Goal: Task Accomplishment & Management: Manage account settings

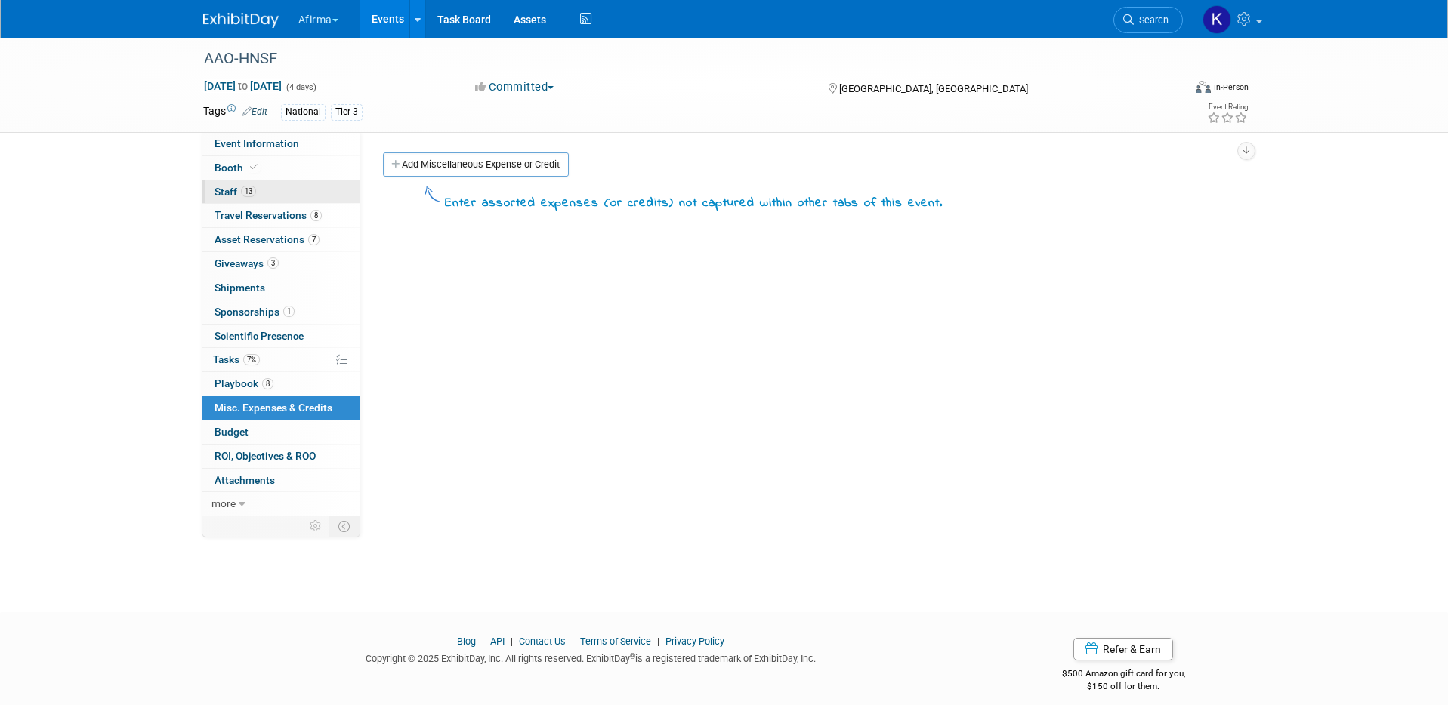
click at [275, 196] on link "13 Staff 13" at bounding box center [280, 191] width 157 height 23
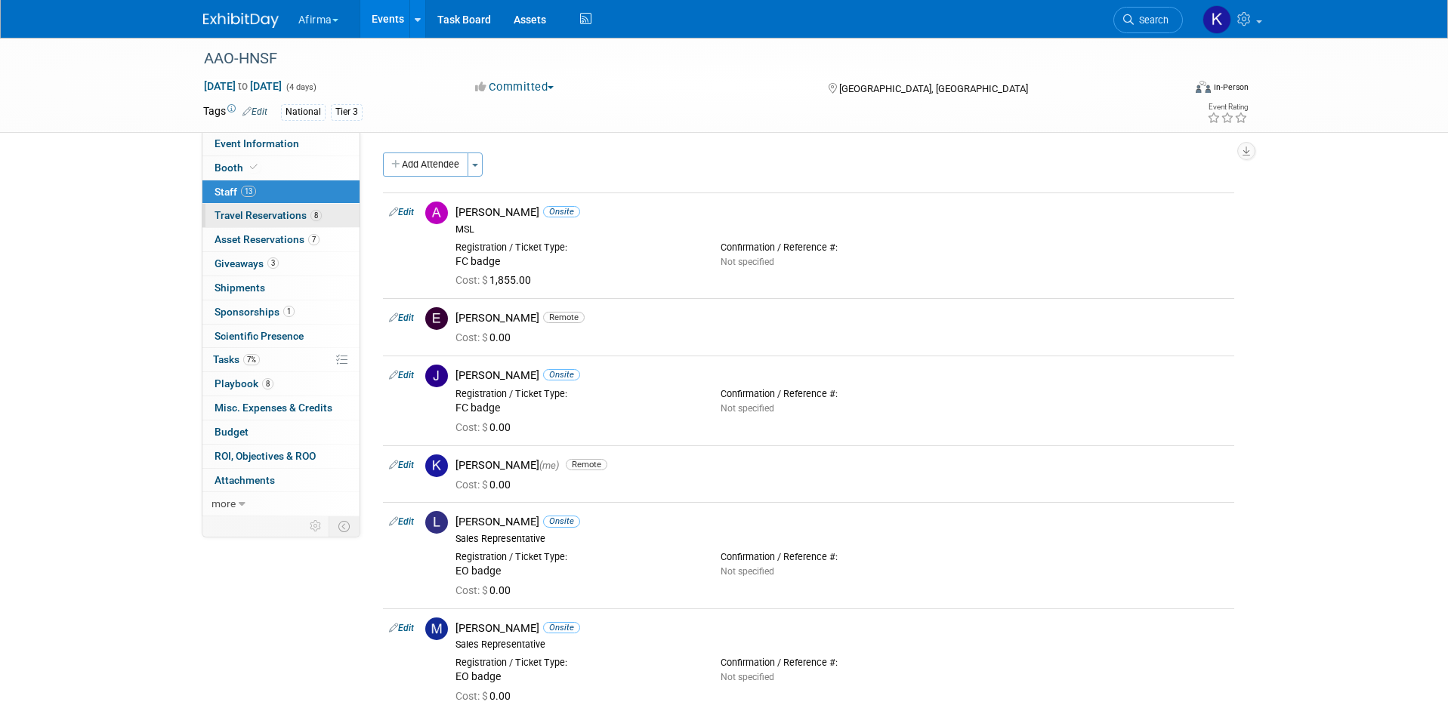
click at [275, 224] on link "8 Travel Reservations 8" at bounding box center [280, 215] width 157 height 23
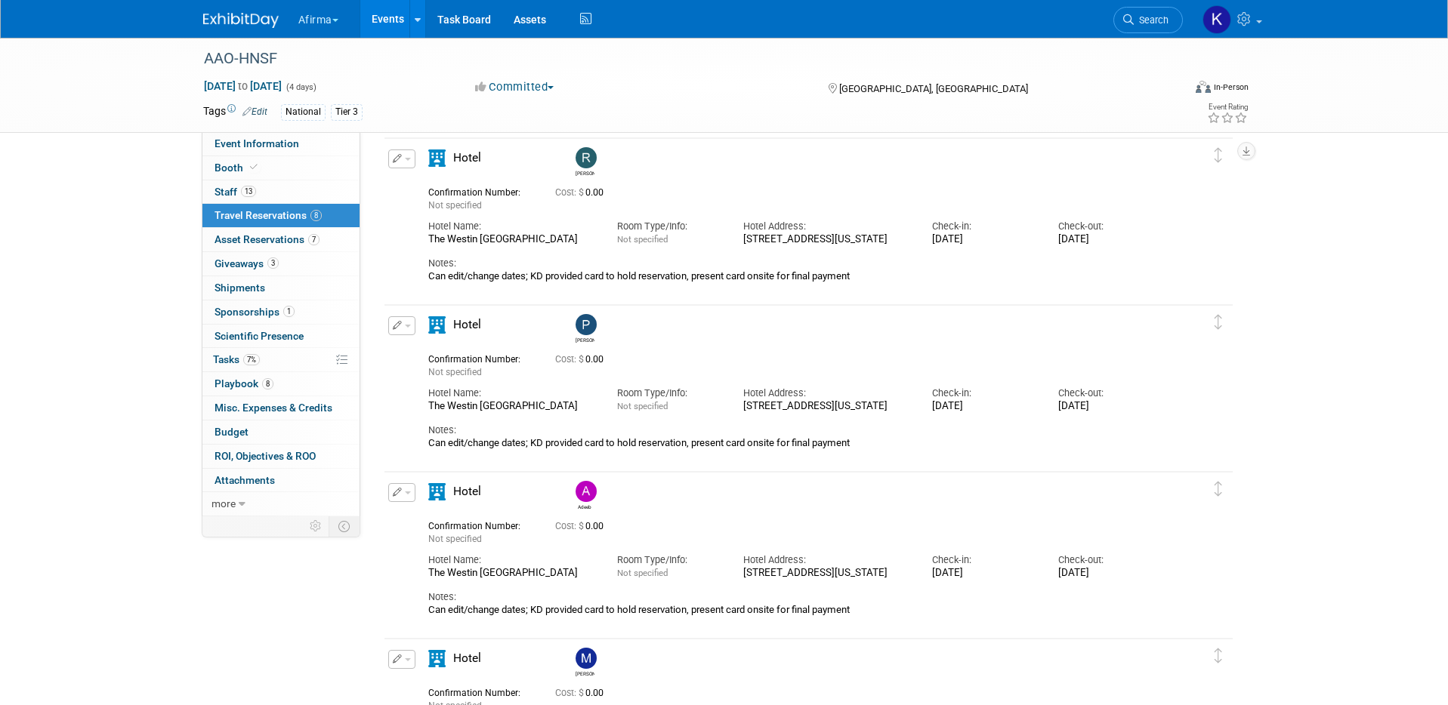
scroll to position [557, 0]
click at [403, 492] on button "button" at bounding box center [401, 490] width 27 height 19
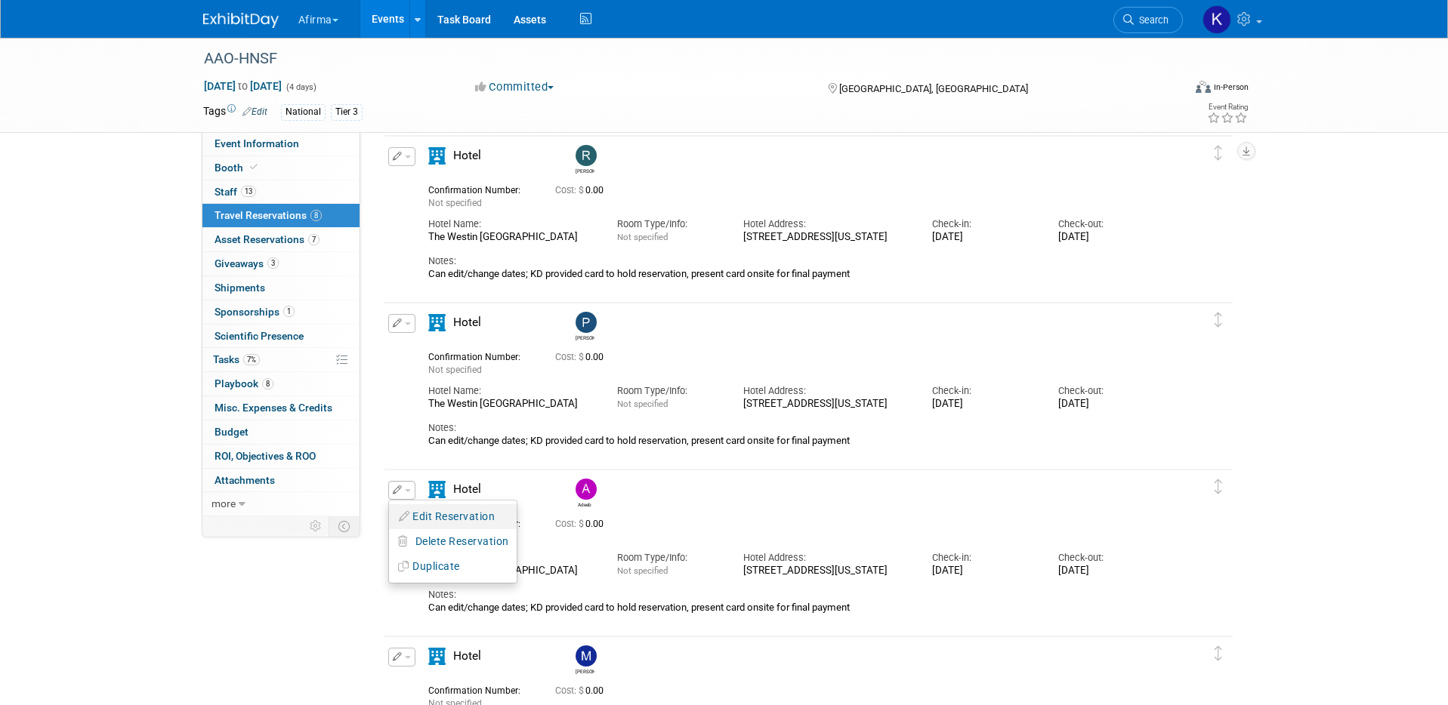
click at [410, 511] on button "Edit Reservation" at bounding box center [453, 517] width 128 height 22
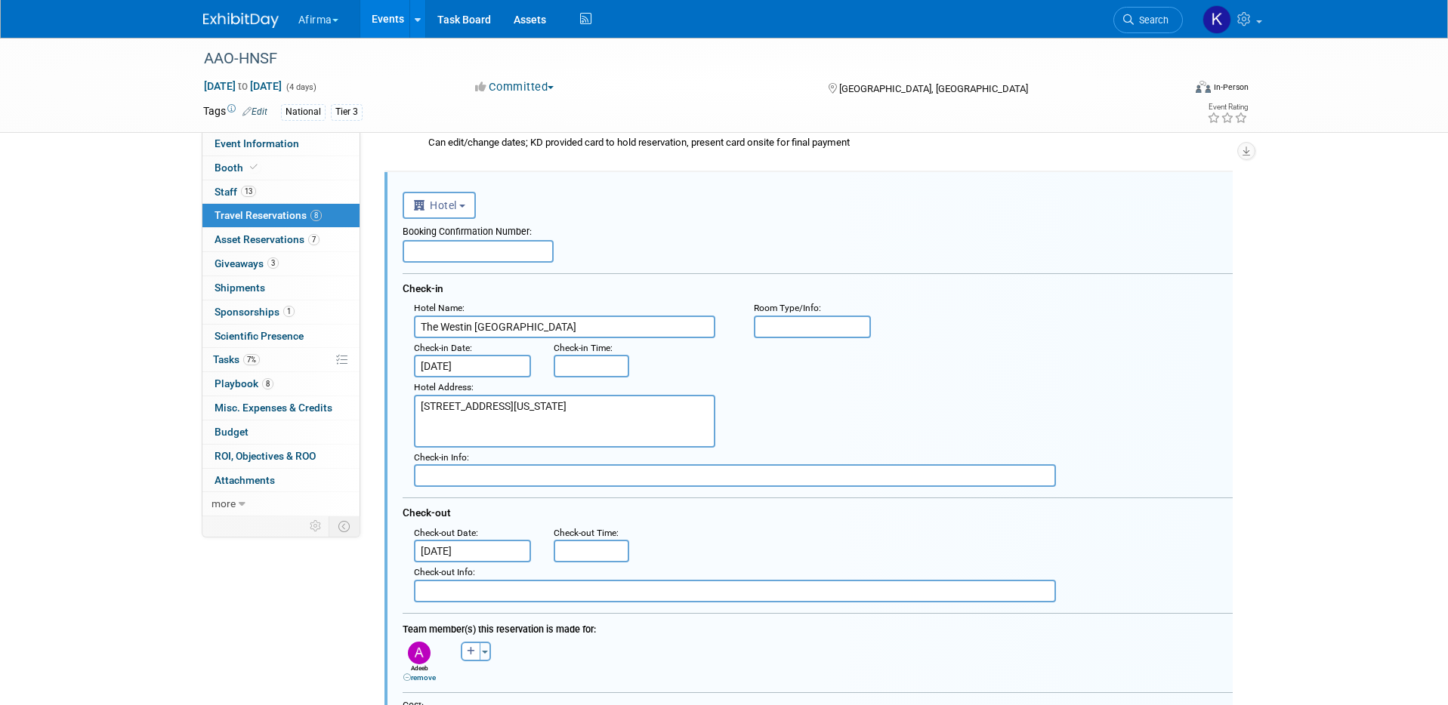
scroll to position [0, 0]
click at [491, 547] on input "[DATE]" at bounding box center [473, 551] width 118 height 23
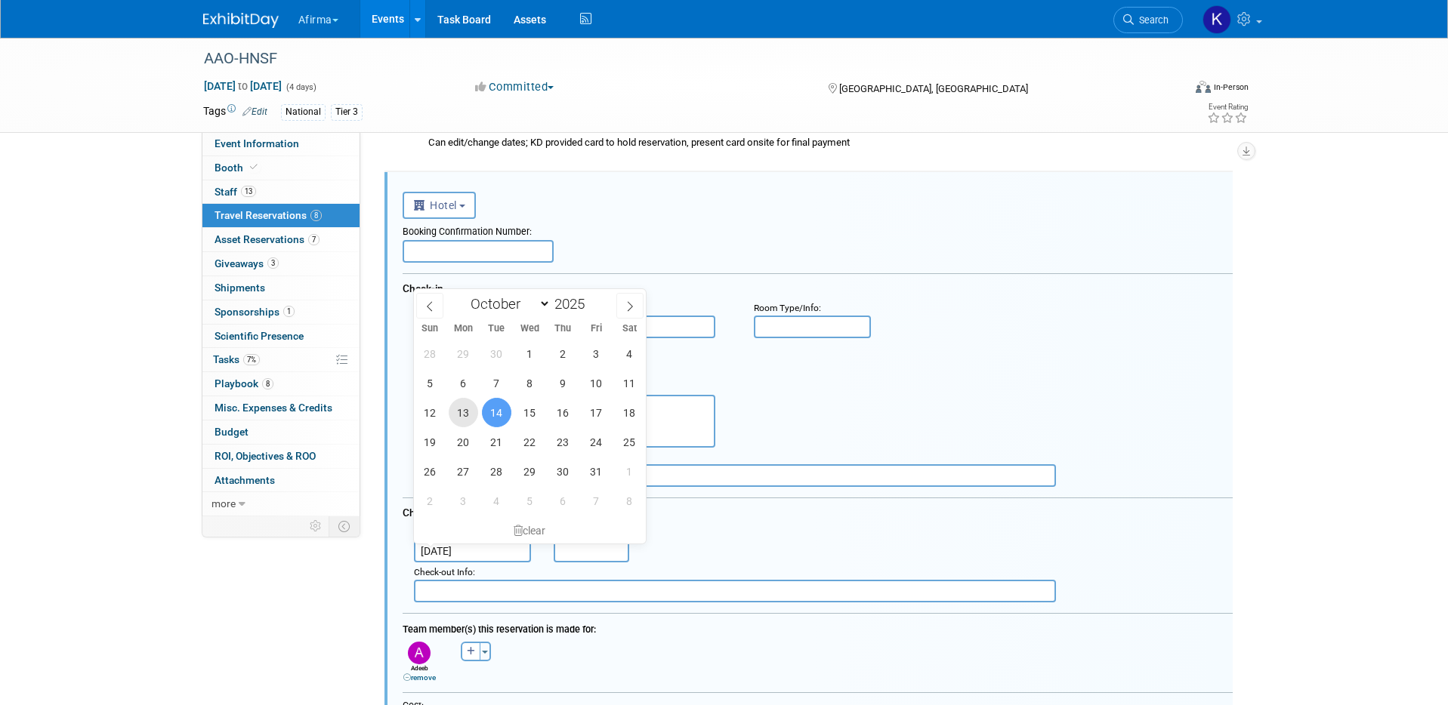
click at [465, 410] on span "13" at bounding box center [463, 412] width 29 height 29
type input "[DATE]"
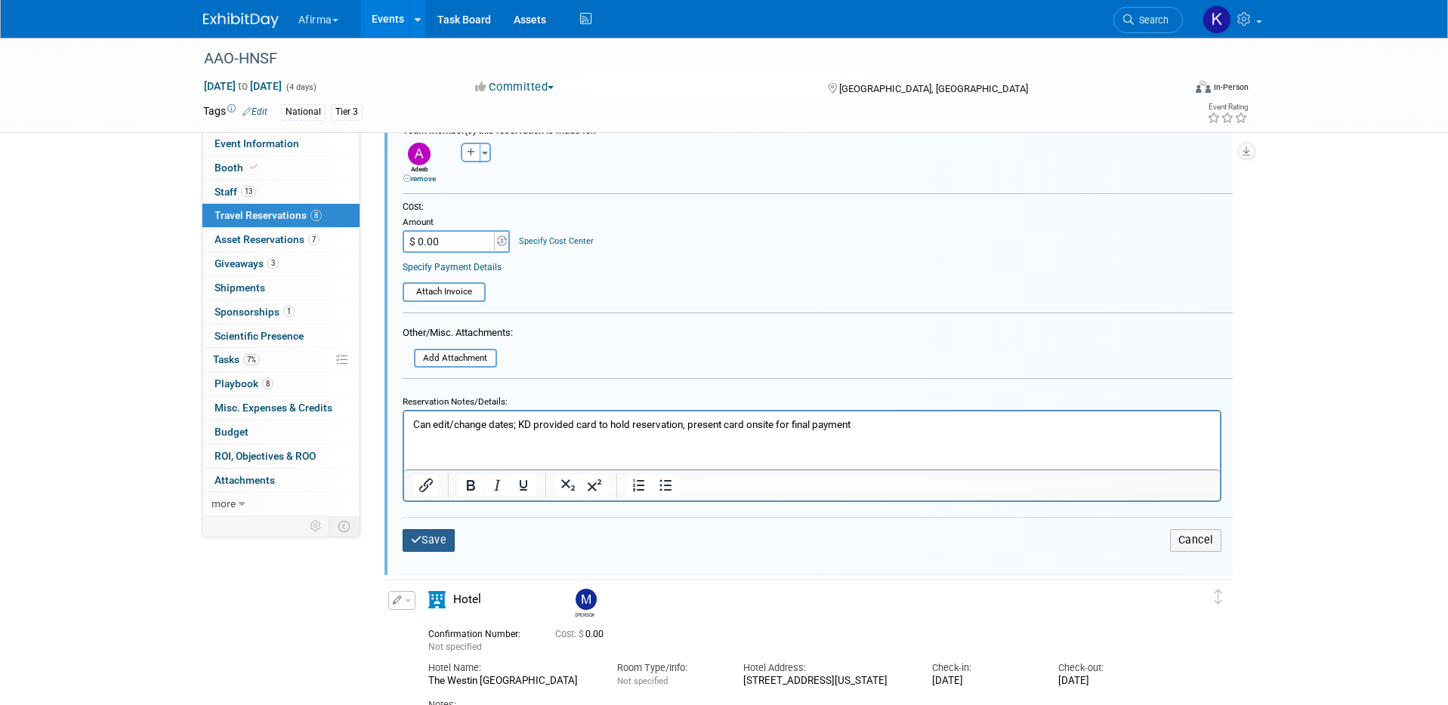
click at [426, 541] on button "Save" at bounding box center [429, 540] width 53 height 22
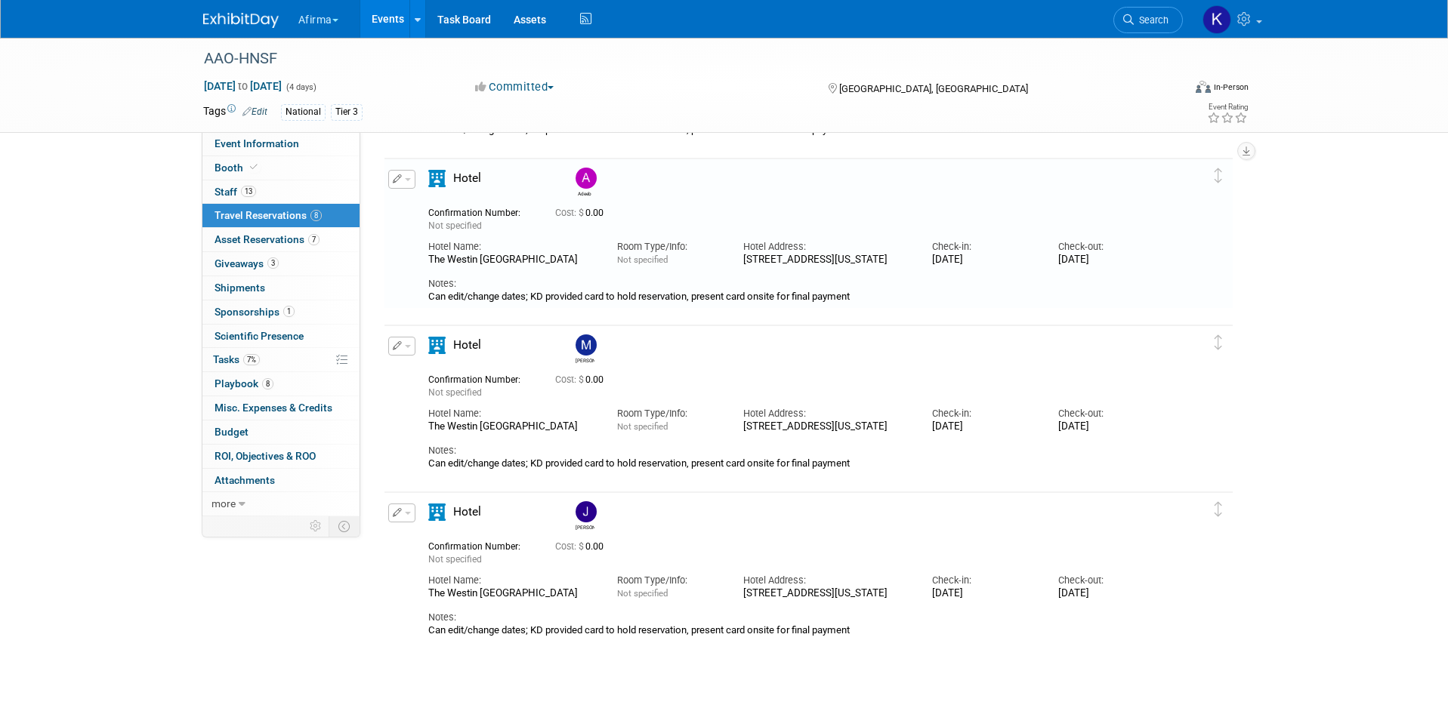
scroll to position [855, 0]
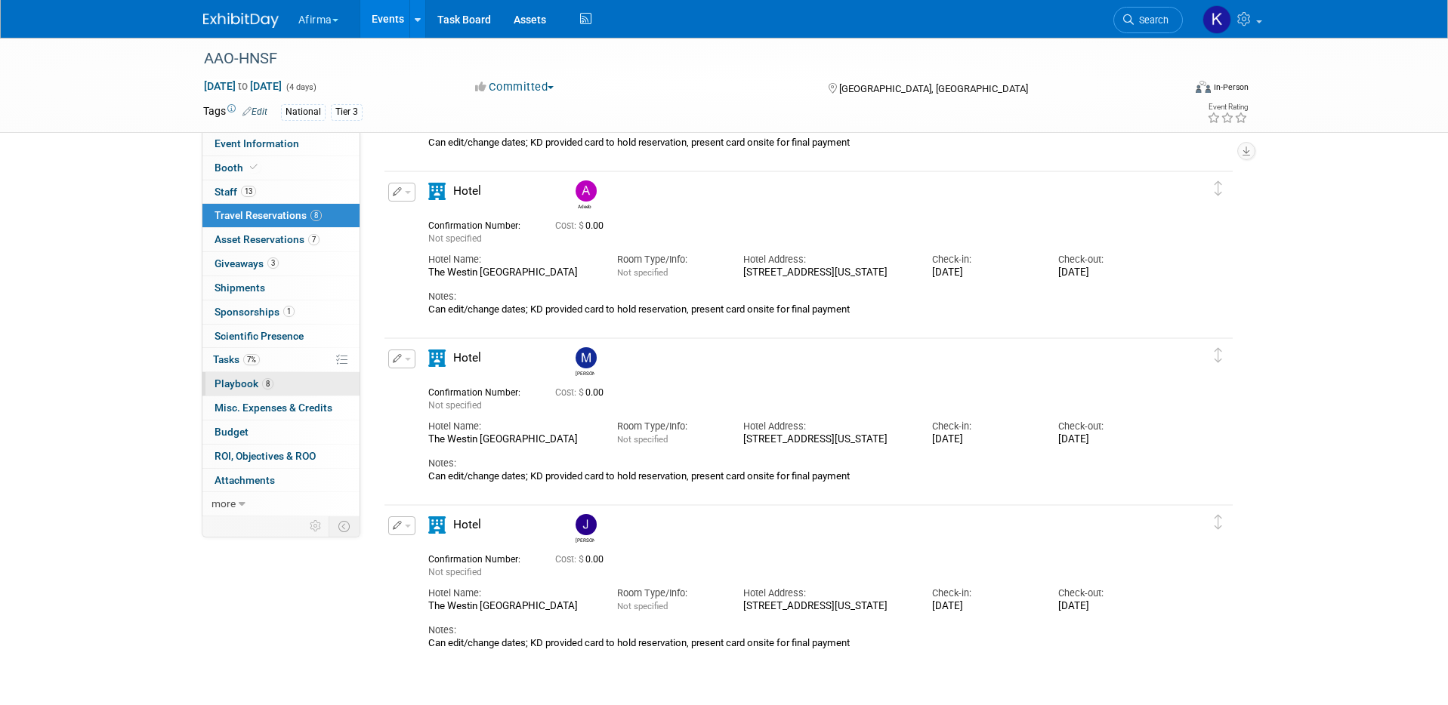
click at [280, 375] on link "8 Playbook 8" at bounding box center [280, 383] width 157 height 23
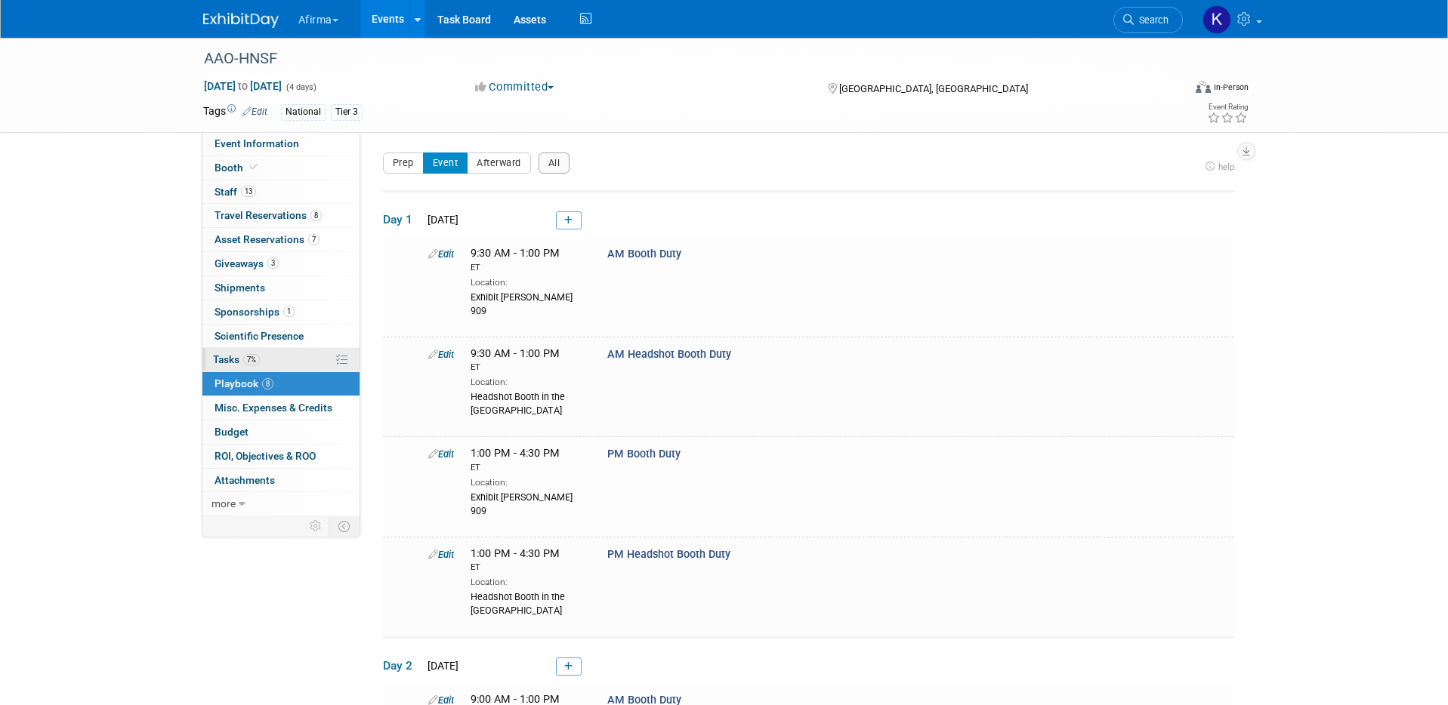
click at [280, 359] on link "7% Tasks 7%" at bounding box center [280, 359] width 157 height 23
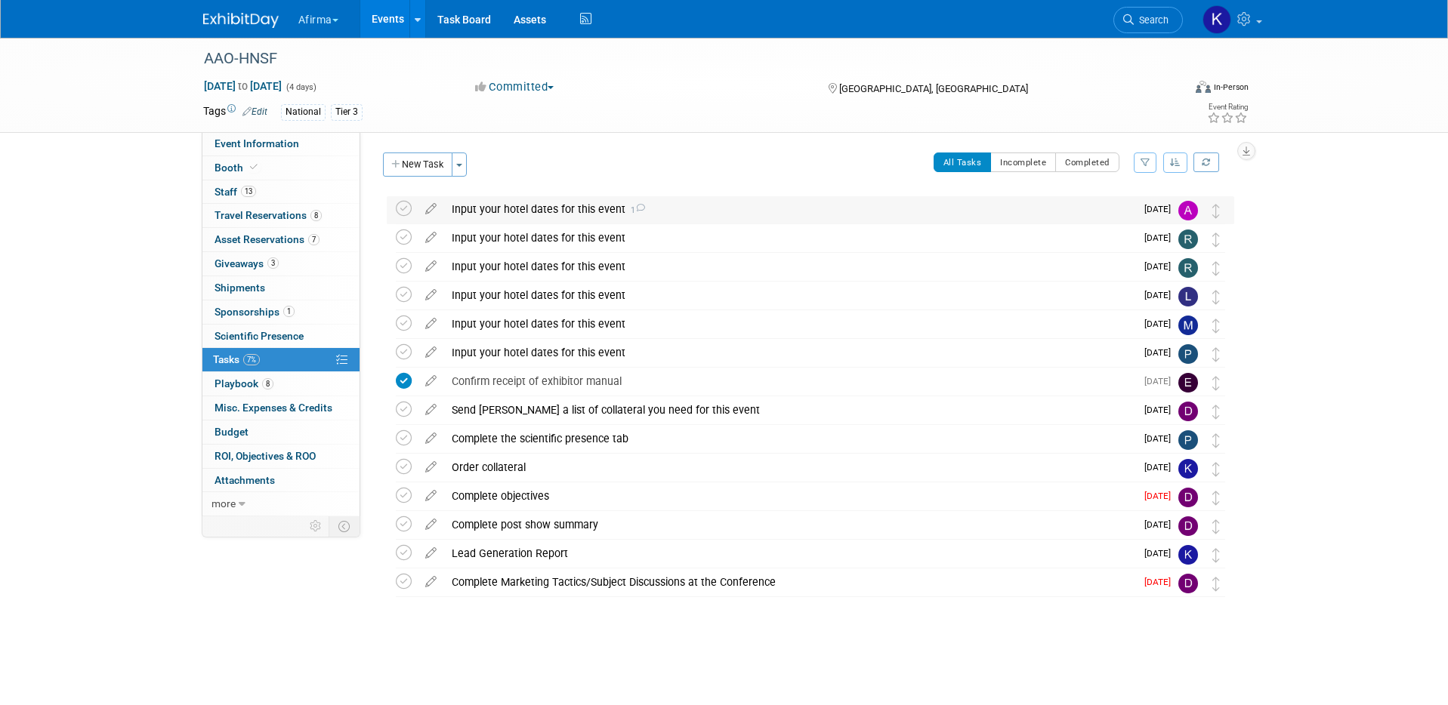
click at [510, 217] on div "Input your hotel dates for this event 1" at bounding box center [789, 209] width 691 height 26
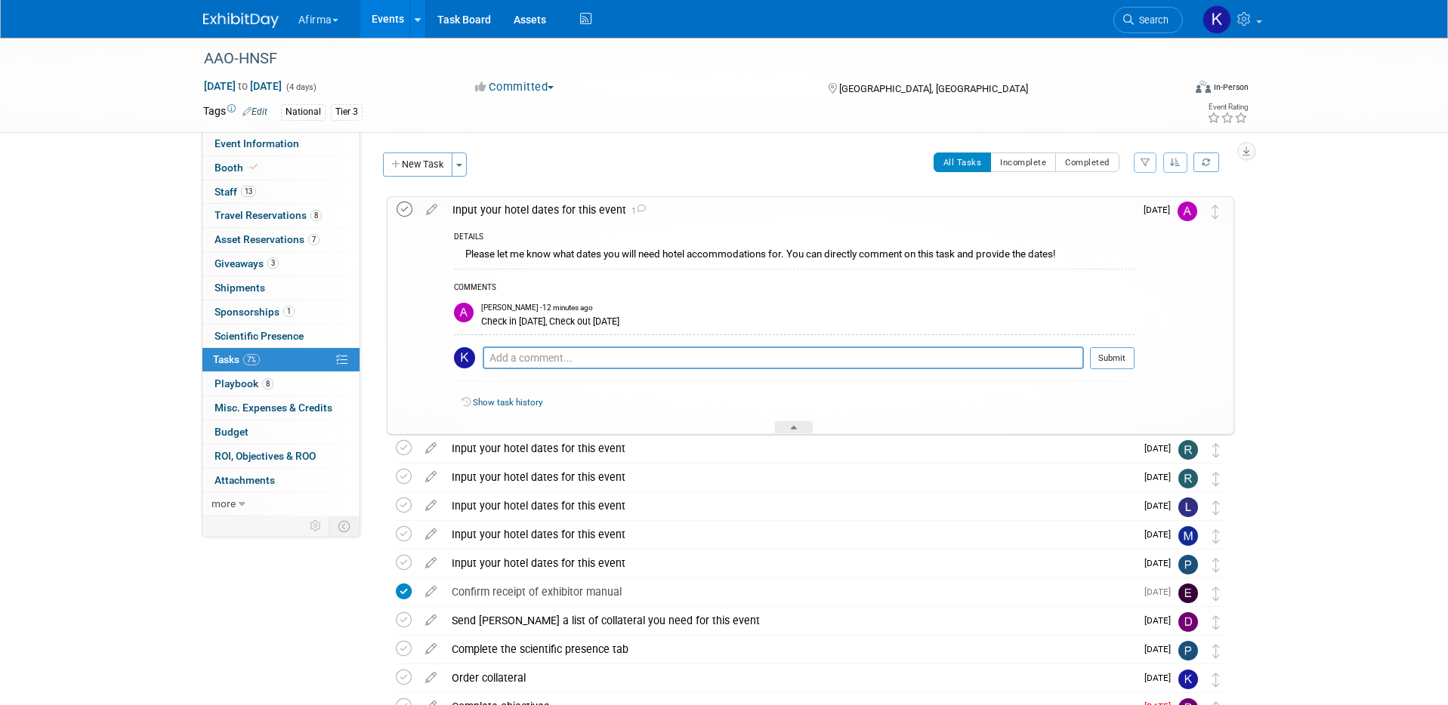
click at [404, 212] on icon at bounding box center [404, 210] width 16 height 16
click at [521, 208] on div "Input your hotel dates for this event 1" at bounding box center [790, 210] width 690 height 26
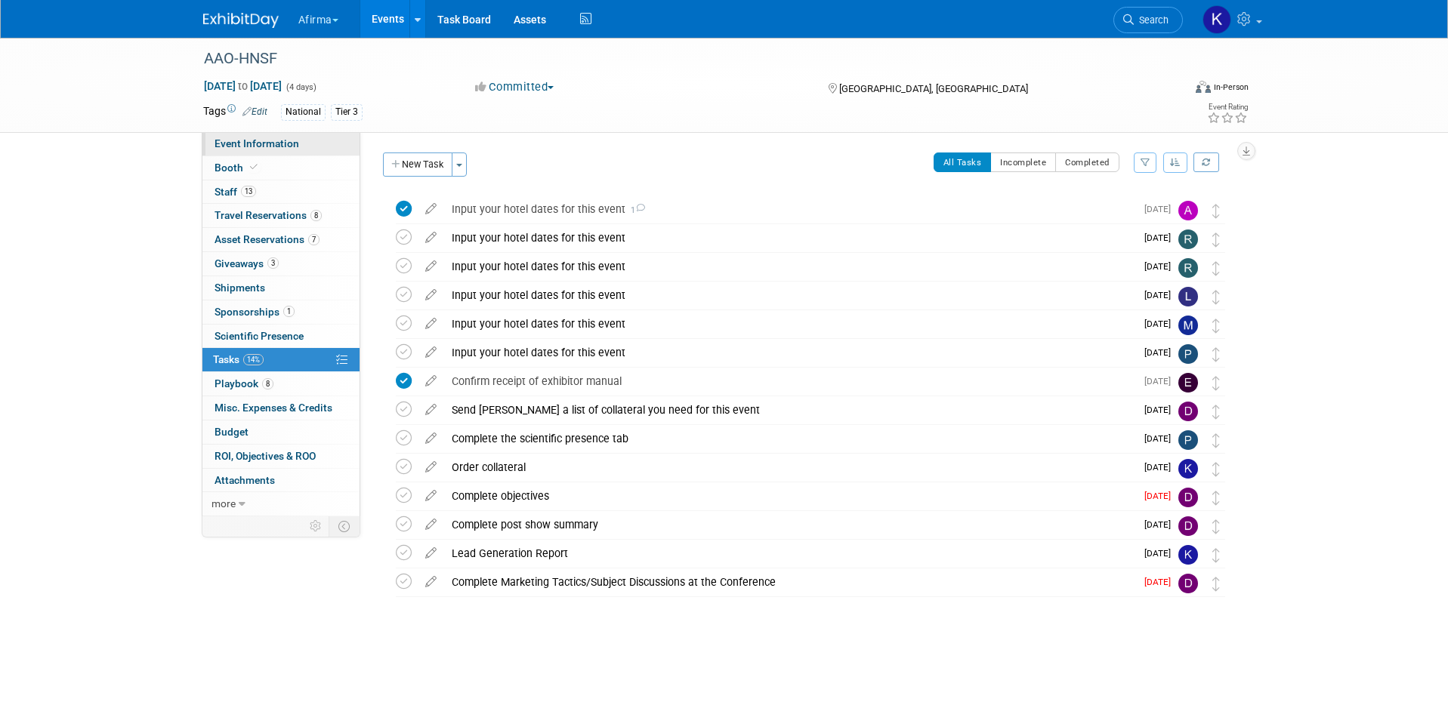
click at [250, 146] on span "Event Information" at bounding box center [256, 143] width 85 height 12
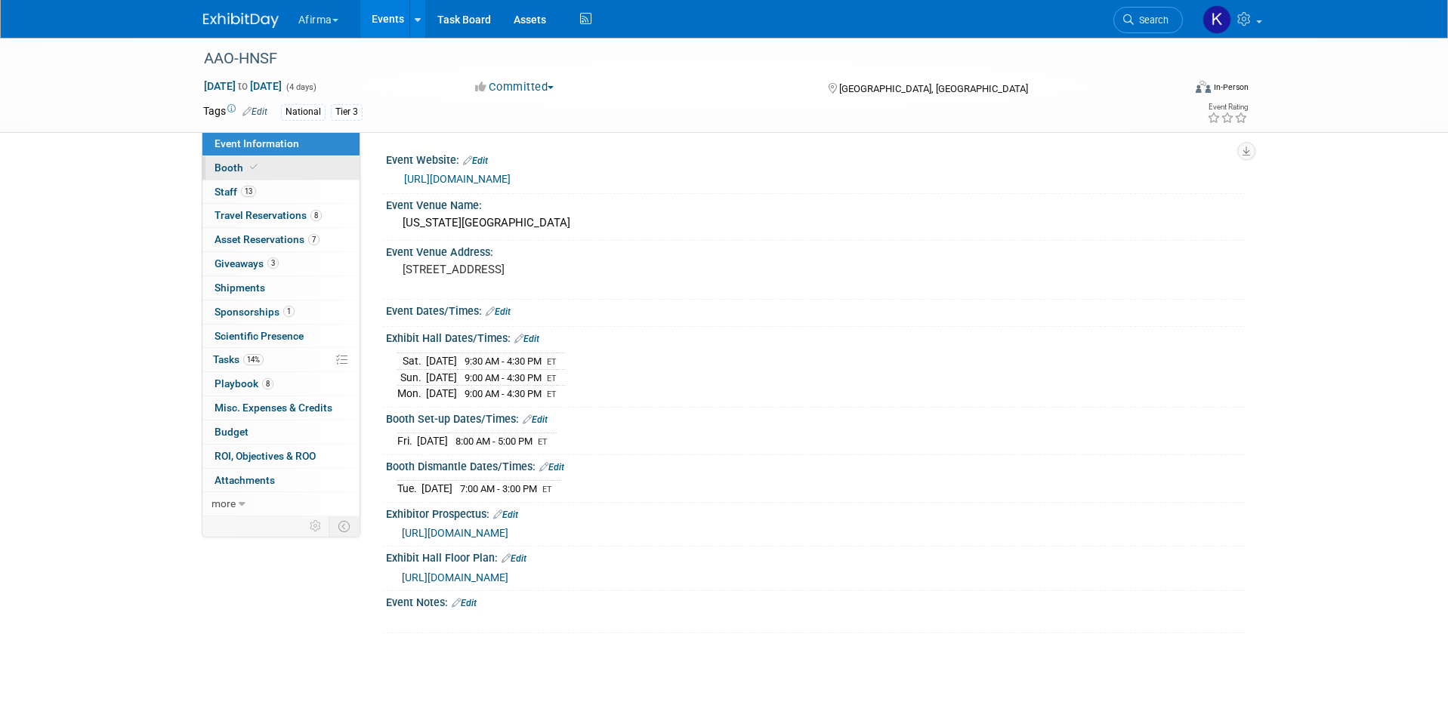
click at [232, 173] on span "Booth" at bounding box center [237, 168] width 46 height 12
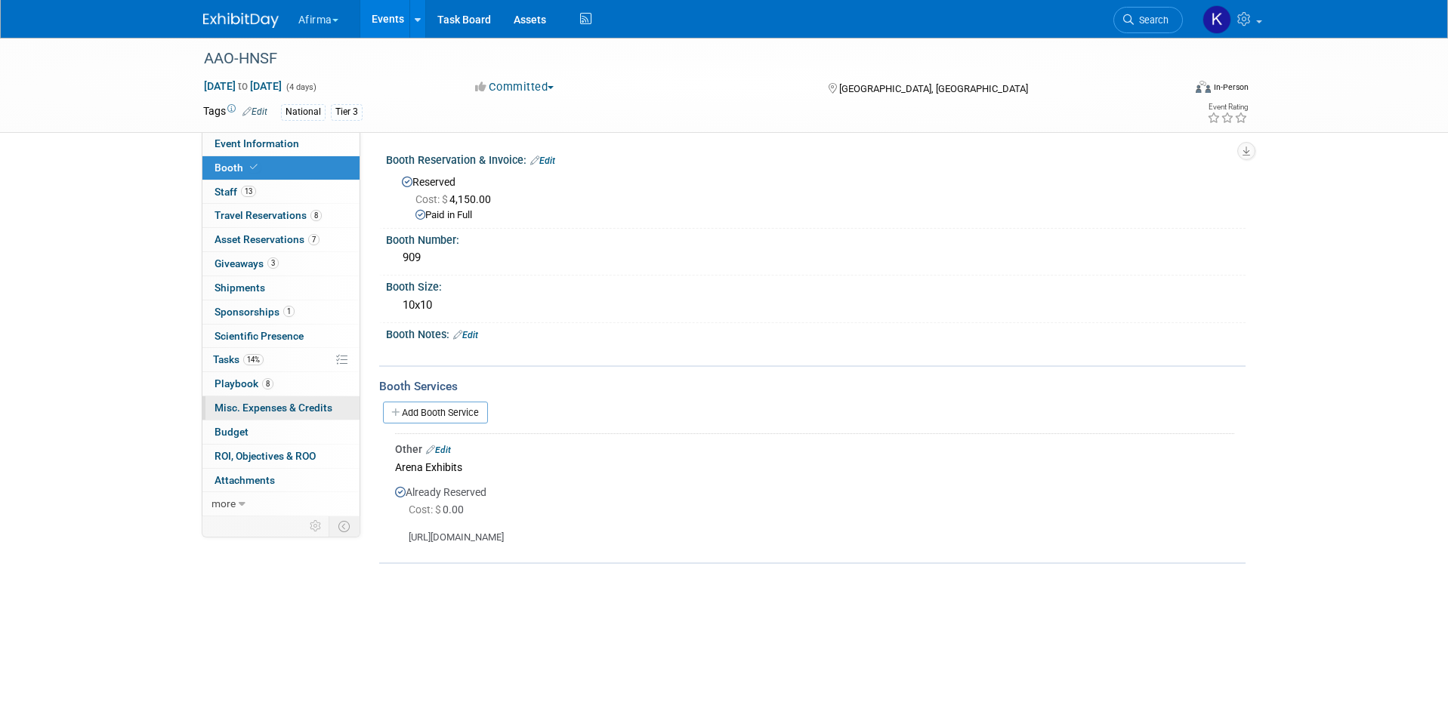
click at [271, 409] on span "Misc. Expenses & Credits 0" at bounding box center [273, 408] width 118 height 12
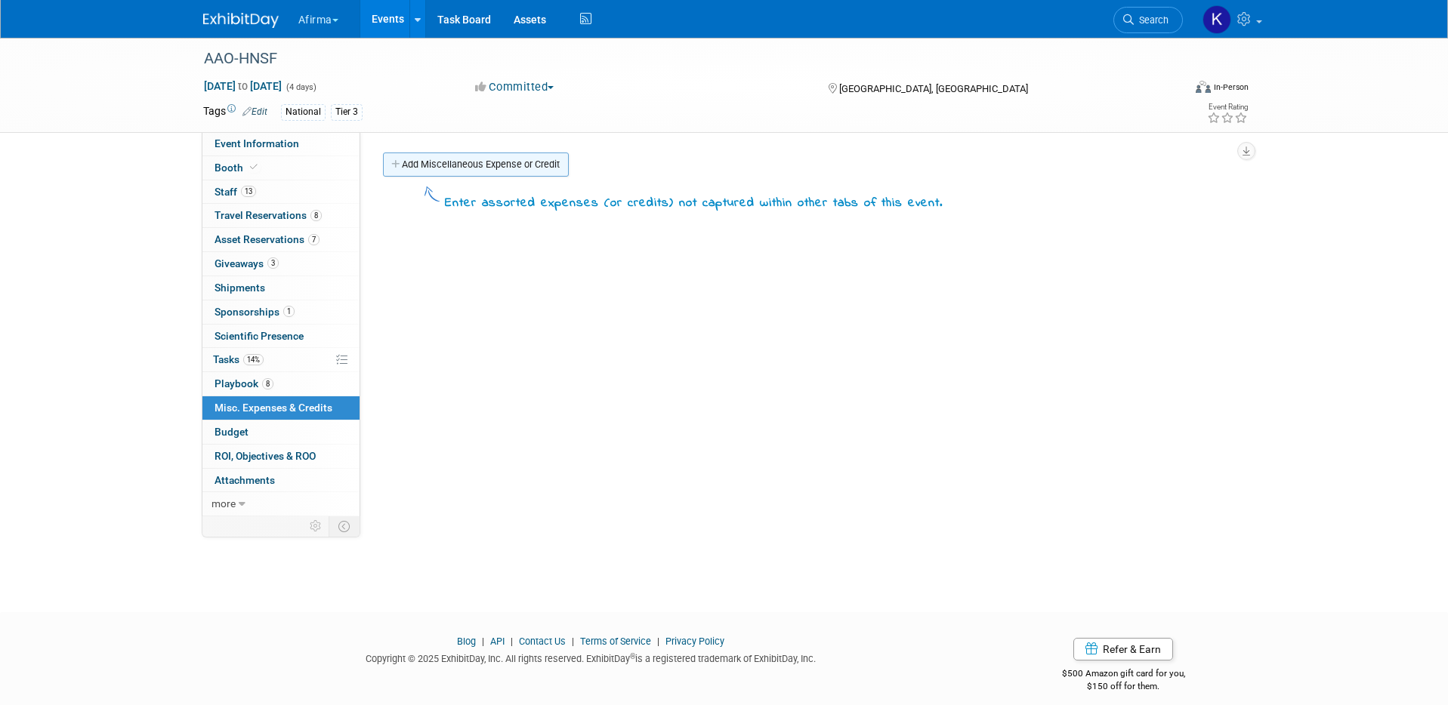
click at [477, 170] on link "Add Miscellaneous Expense or Credit" at bounding box center [476, 165] width 186 height 24
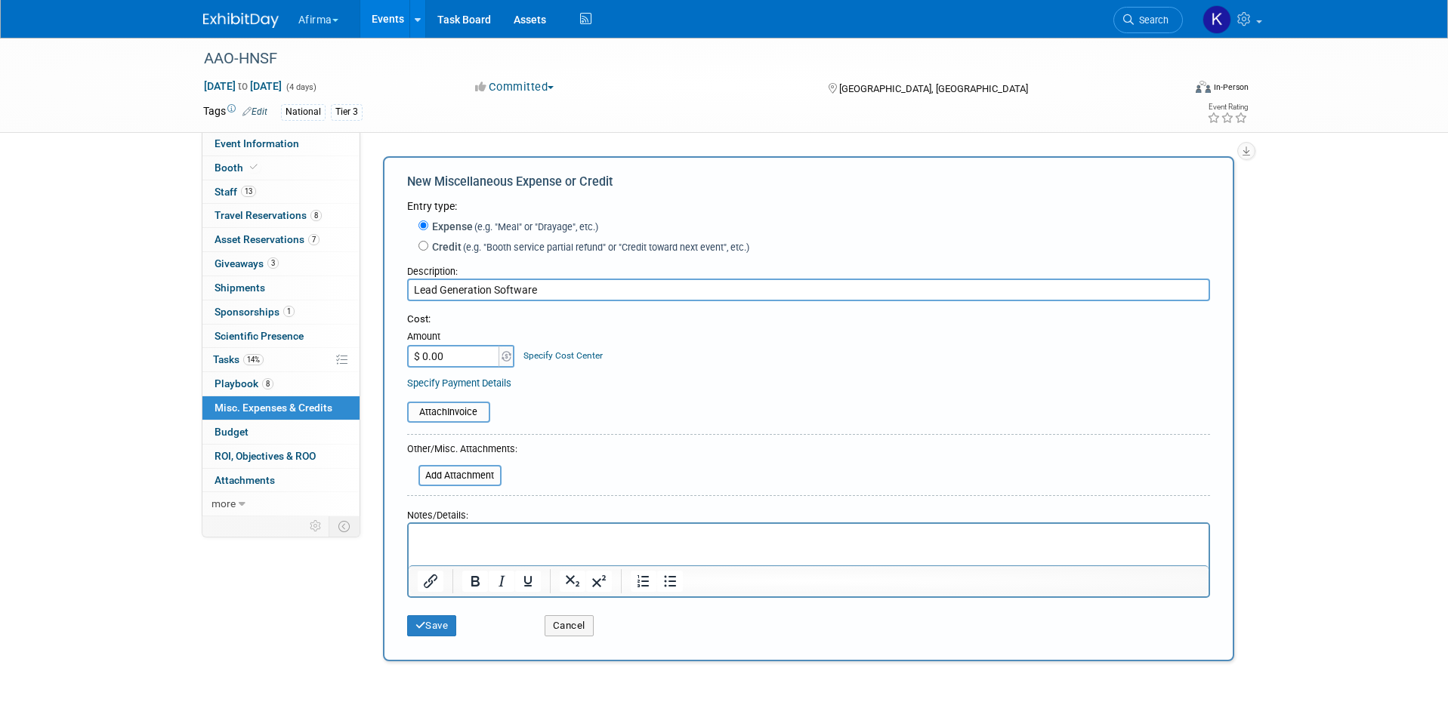
type input "Lead Generation Software"
click at [427, 358] on input "$ 0.00" at bounding box center [454, 356] width 94 height 23
click at [427, 357] on input "$ 0.00" at bounding box center [454, 356] width 94 height 23
type input "$ 710.00"
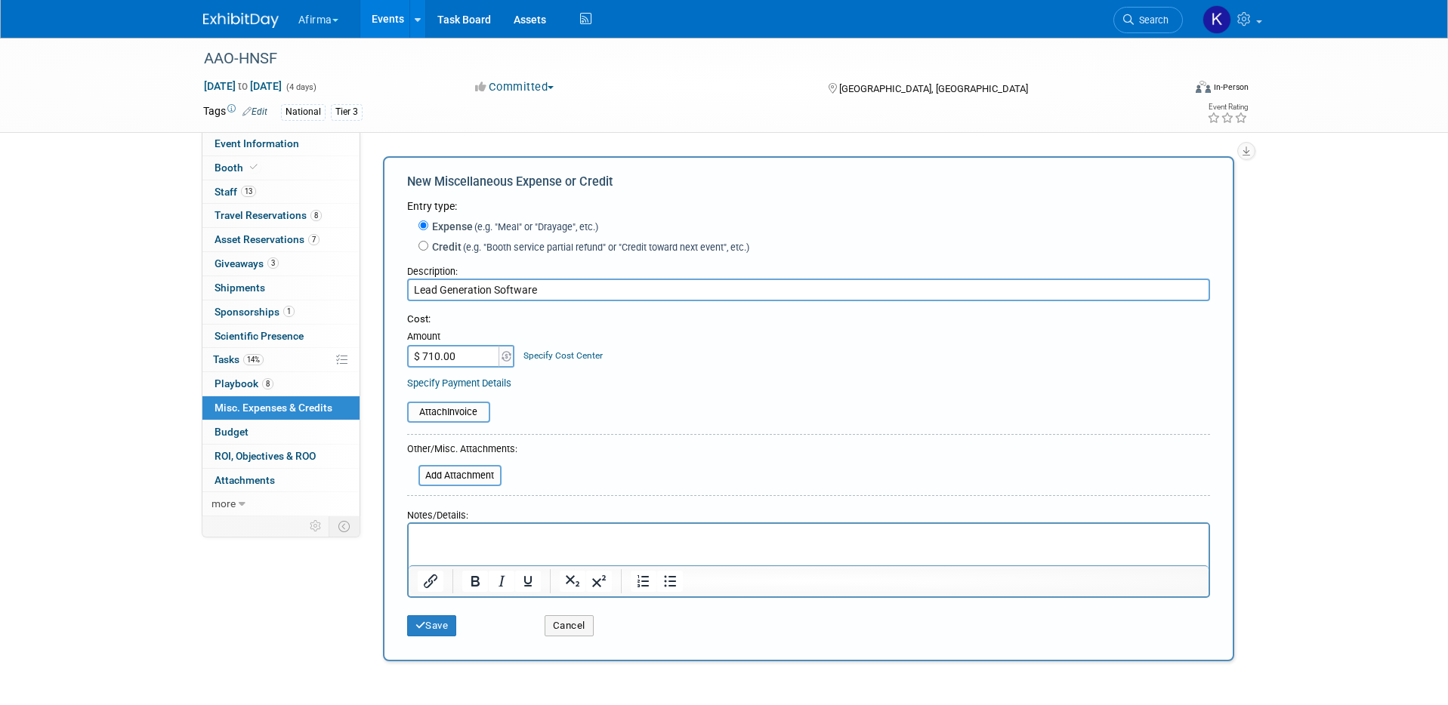
click at [548, 347] on div "Specify Cost Center" at bounding box center [562, 349] width 79 height 28
click at [548, 354] on link "Specify Cost Center" at bounding box center [562, 355] width 79 height 11
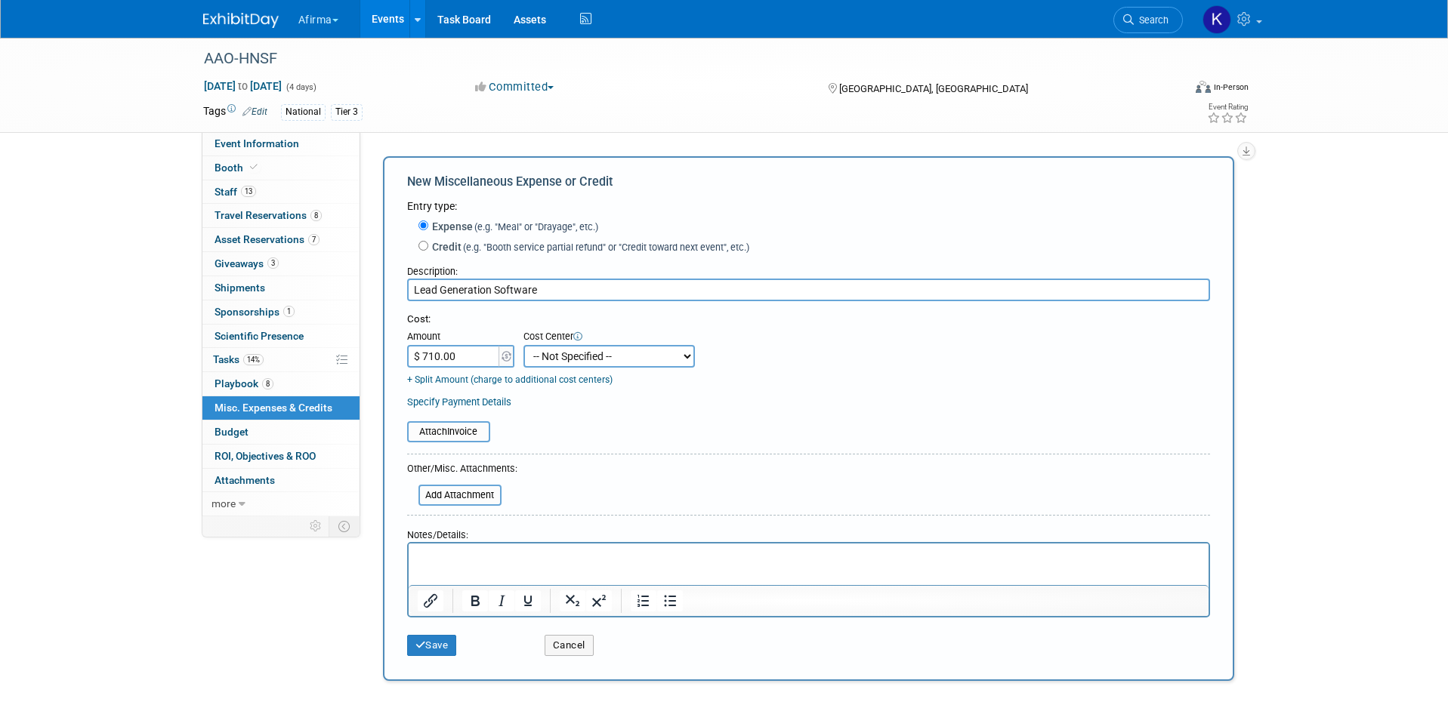
click at [548, 356] on select "-- Not Specified -- 310 - Clinical Operations 320 - Medical Affairs 401 - Endoc…" at bounding box center [608, 356] width 171 height 23
select select "18966113"
click at [443, 637] on button "Save" at bounding box center [432, 645] width 50 height 21
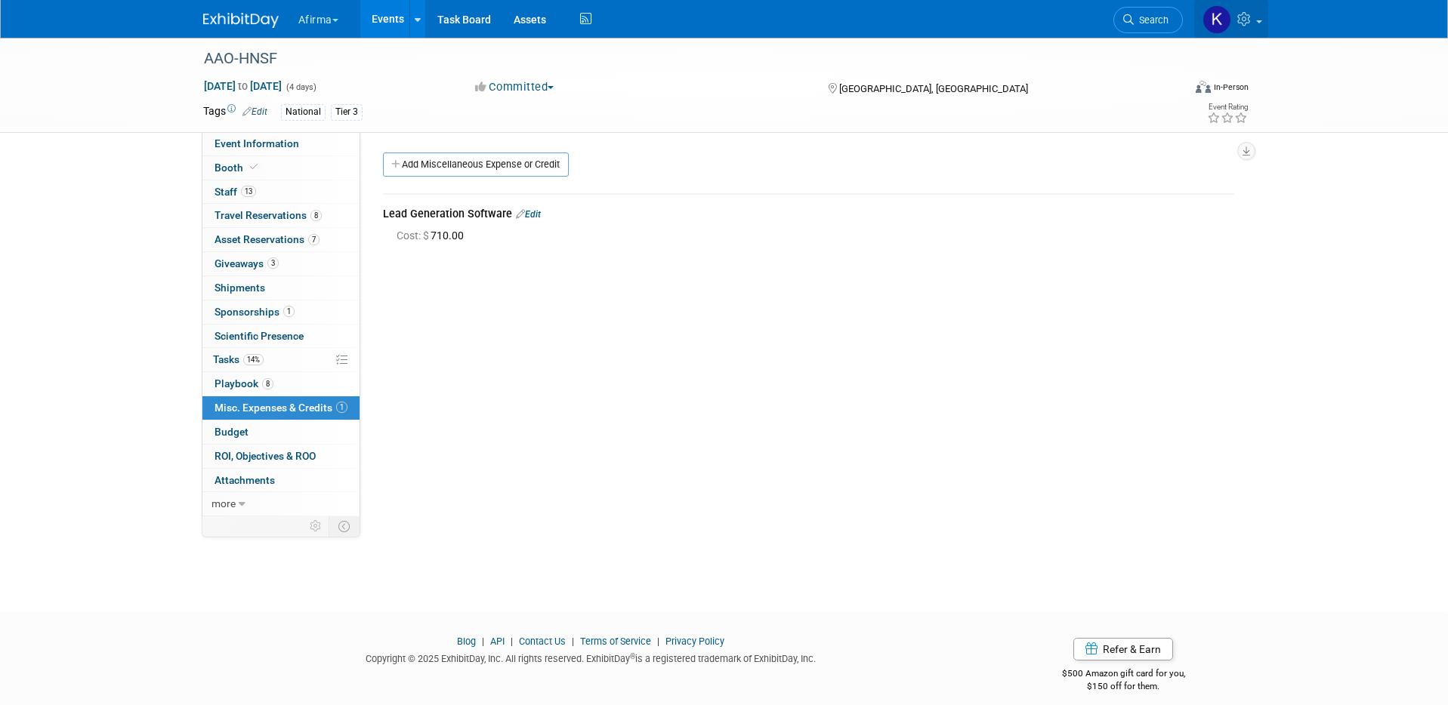
click at [1257, 15] on link at bounding box center [1231, 19] width 74 height 38
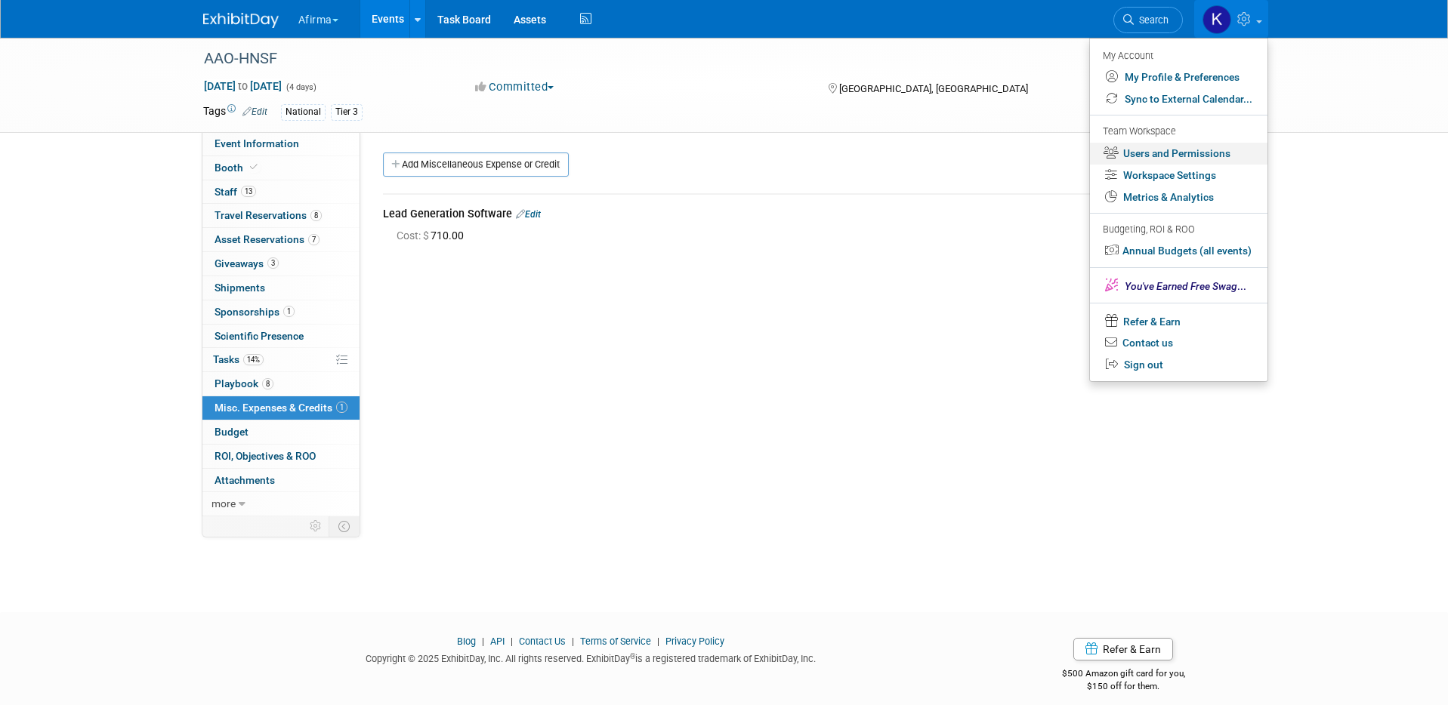
click at [1179, 147] on link "Users and Permissions" at bounding box center [1178, 154] width 177 height 22
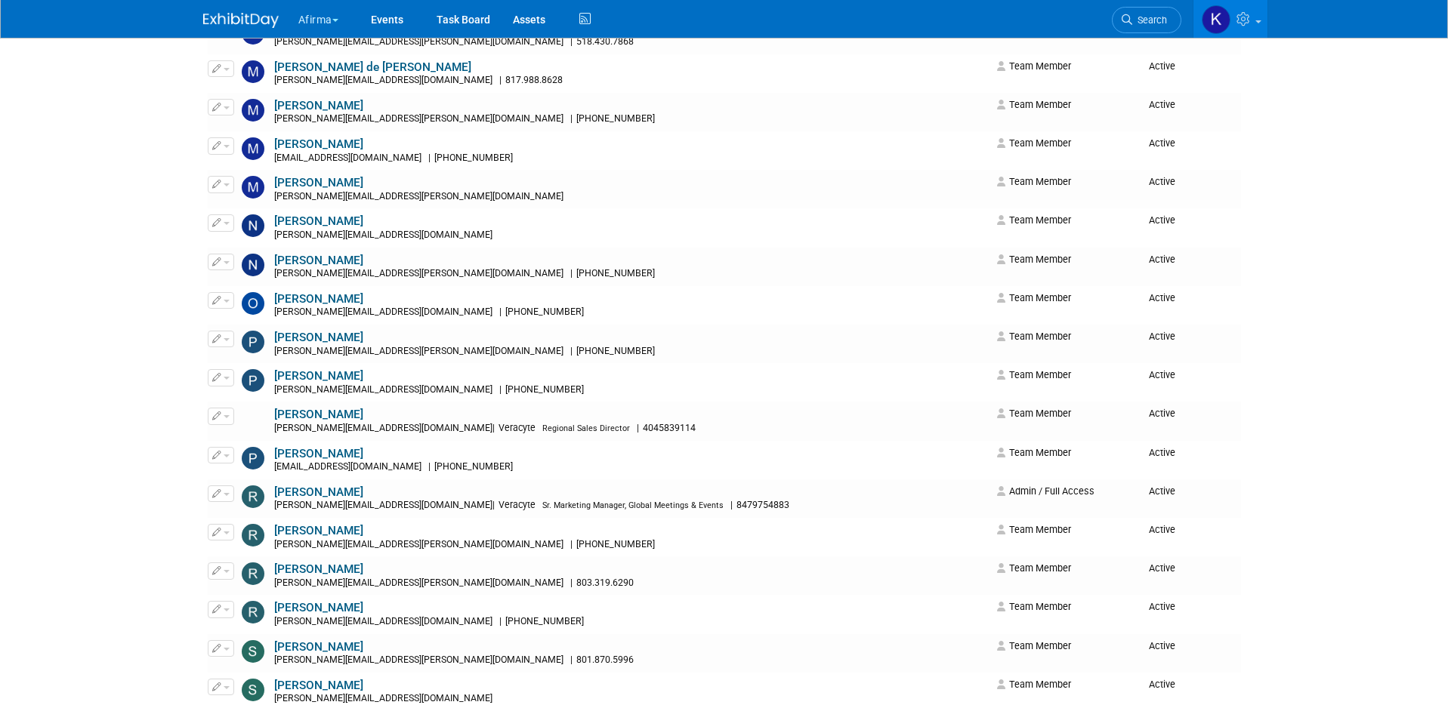
scroll to position [2161, 0]
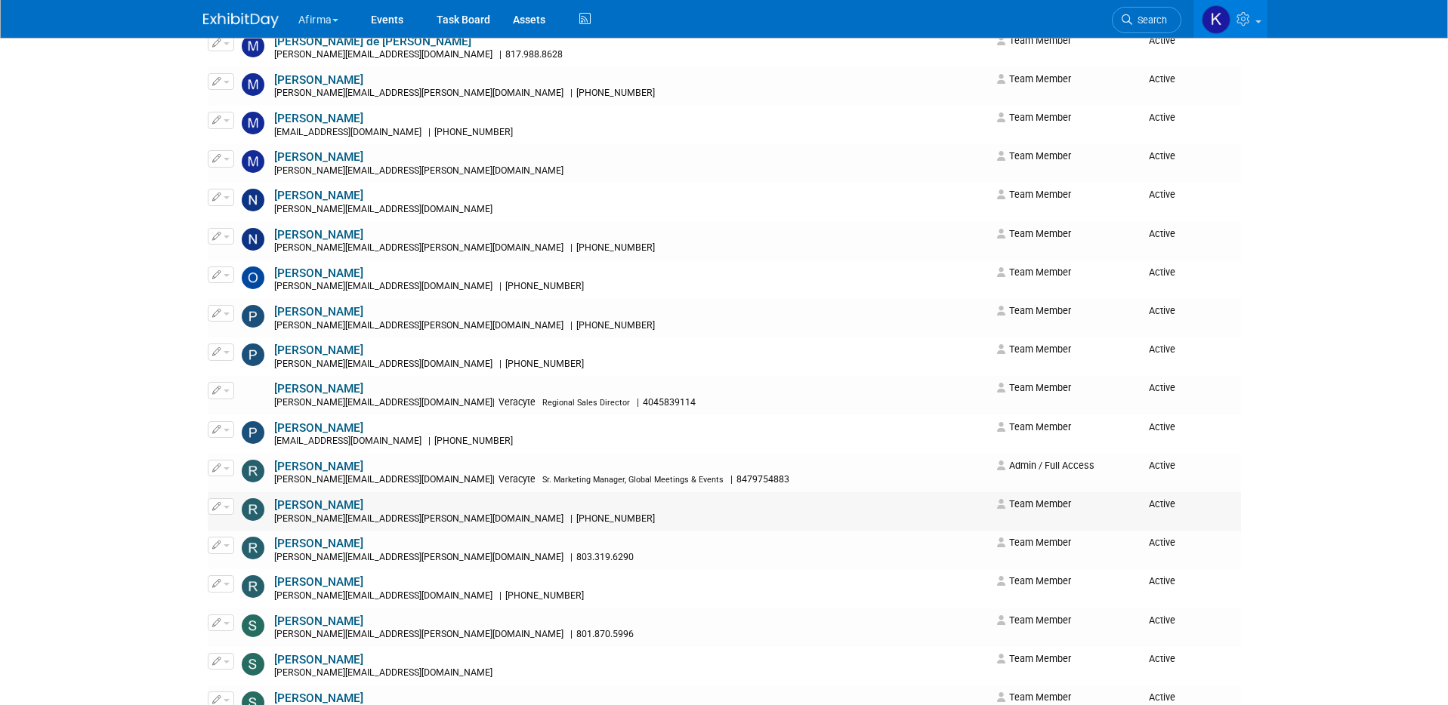
click at [326, 504] on link "[PERSON_NAME]" at bounding box center [318, 505] width 89 height 14
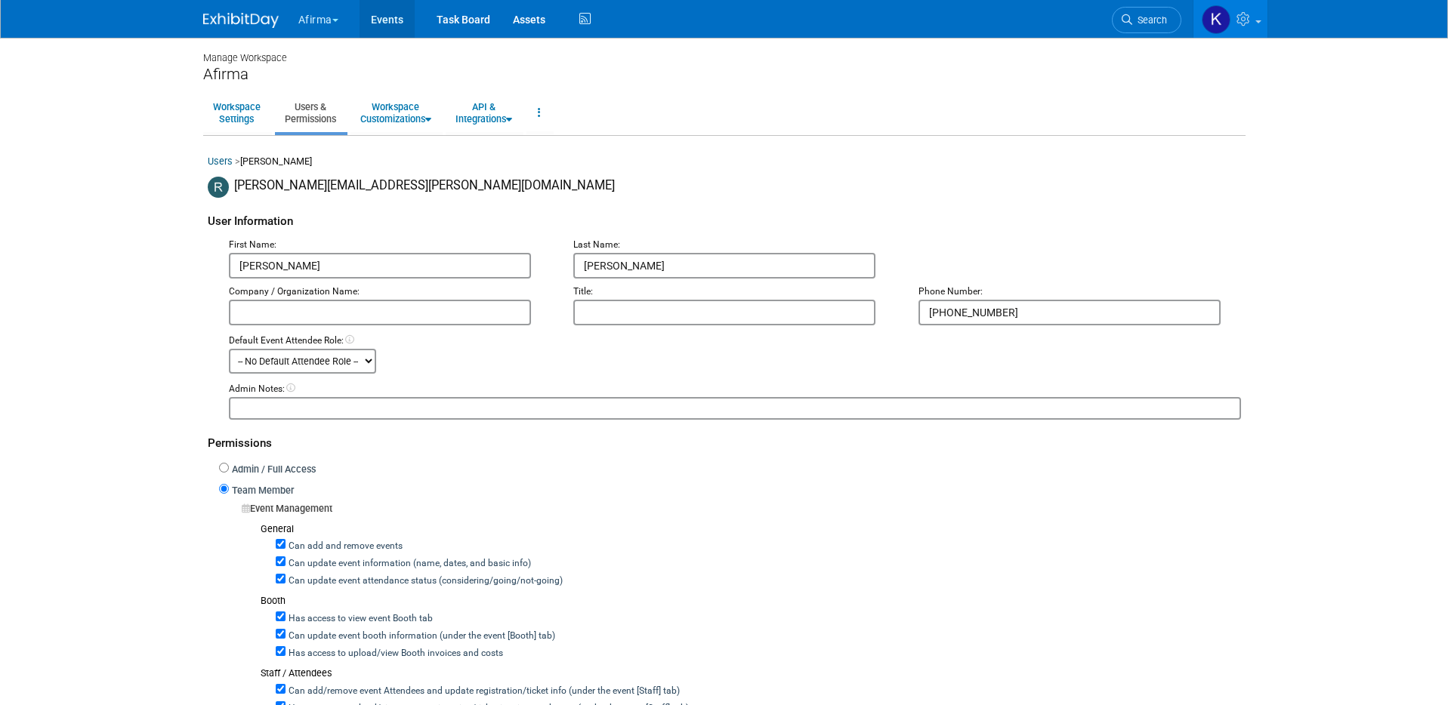
click at [387, 29] on link "Events" at bounding box center [386, 19] width 55 height 38
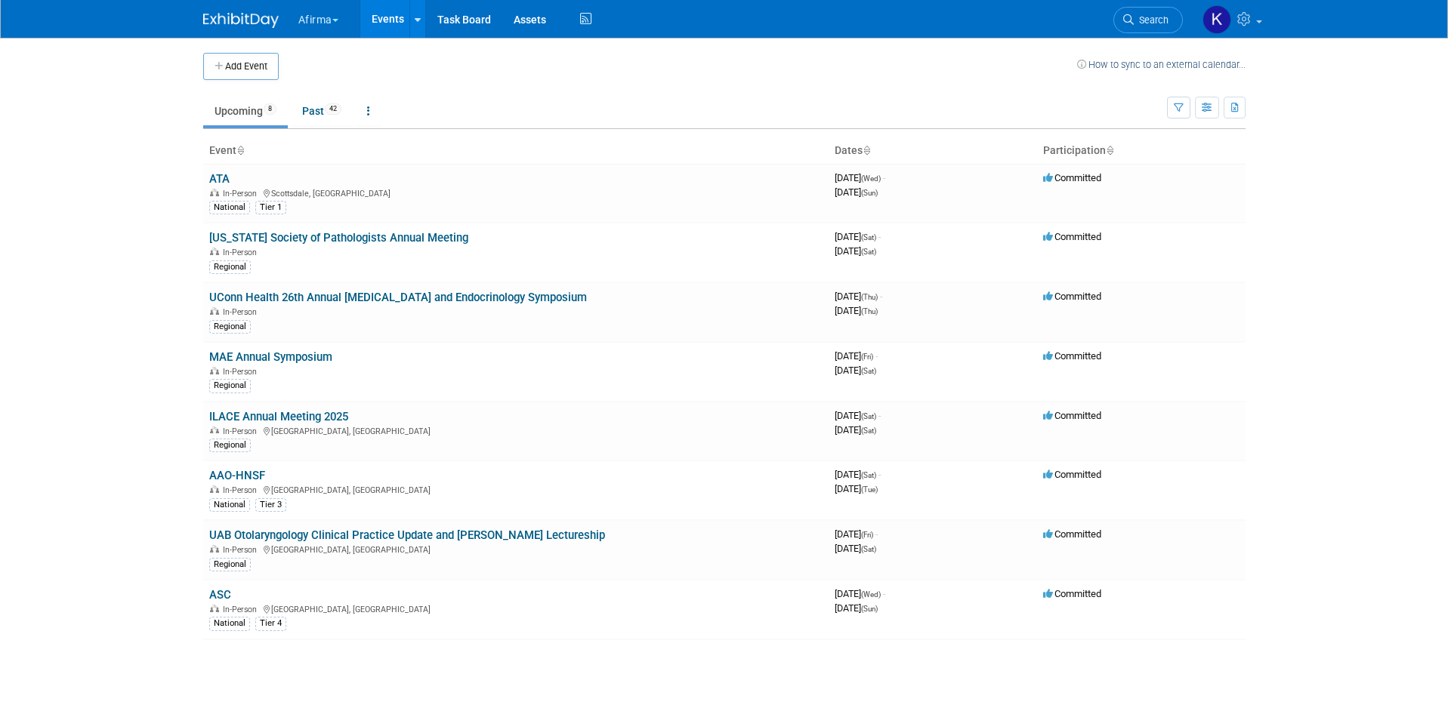
click at [338, 25] on button "Afirma" at bounding box center [327, 16] width 60 height 33
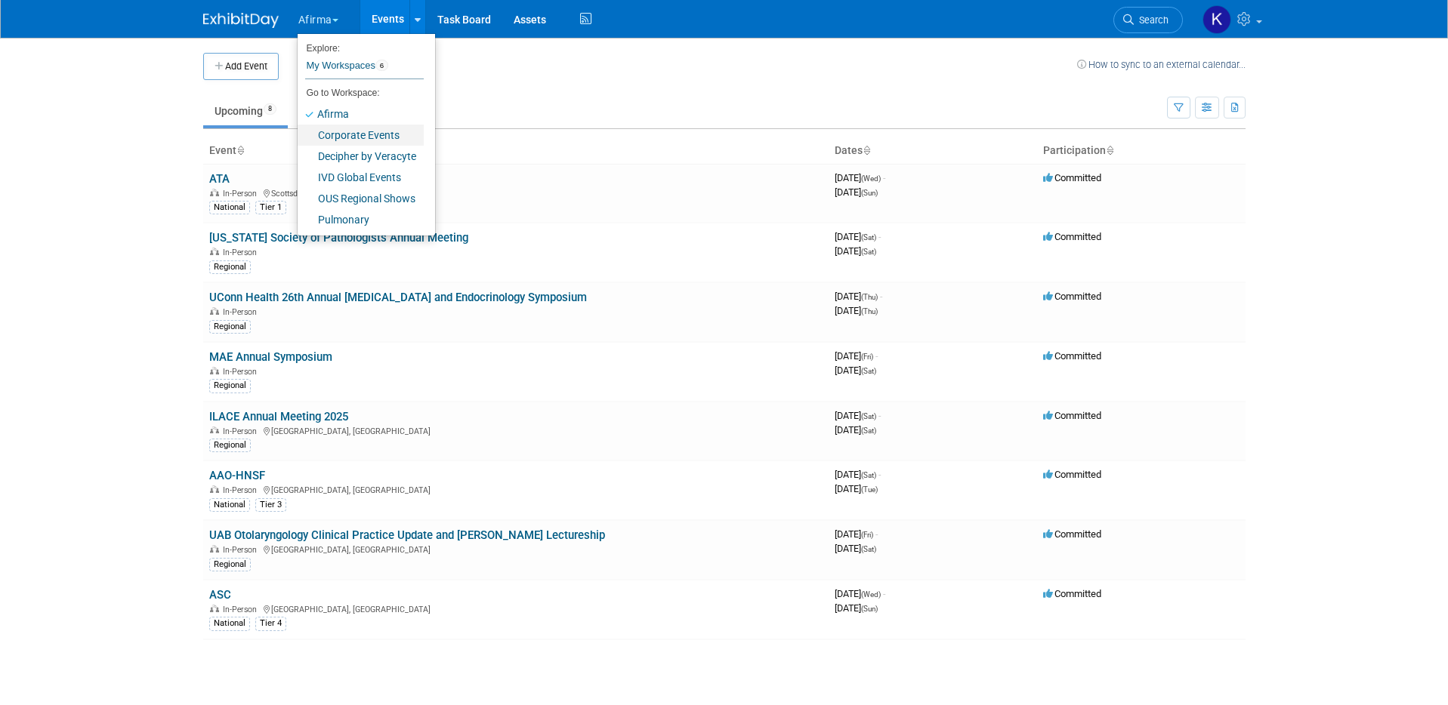
click at [343, 128] on link "Corporate Events" at bounding box center [361, 135] width 126 height 21
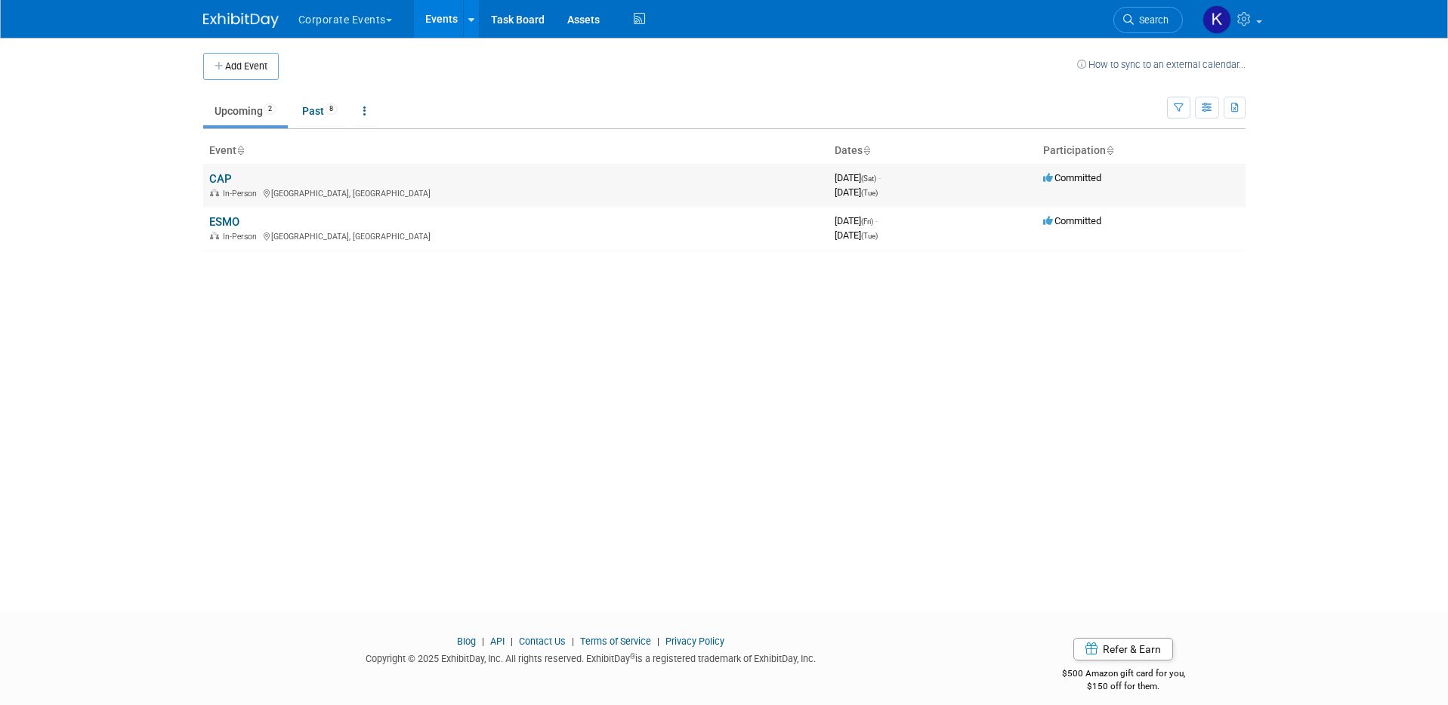
click at [218, 177] on link "CAP" at bounding box center [220, 179] width 23 height 14
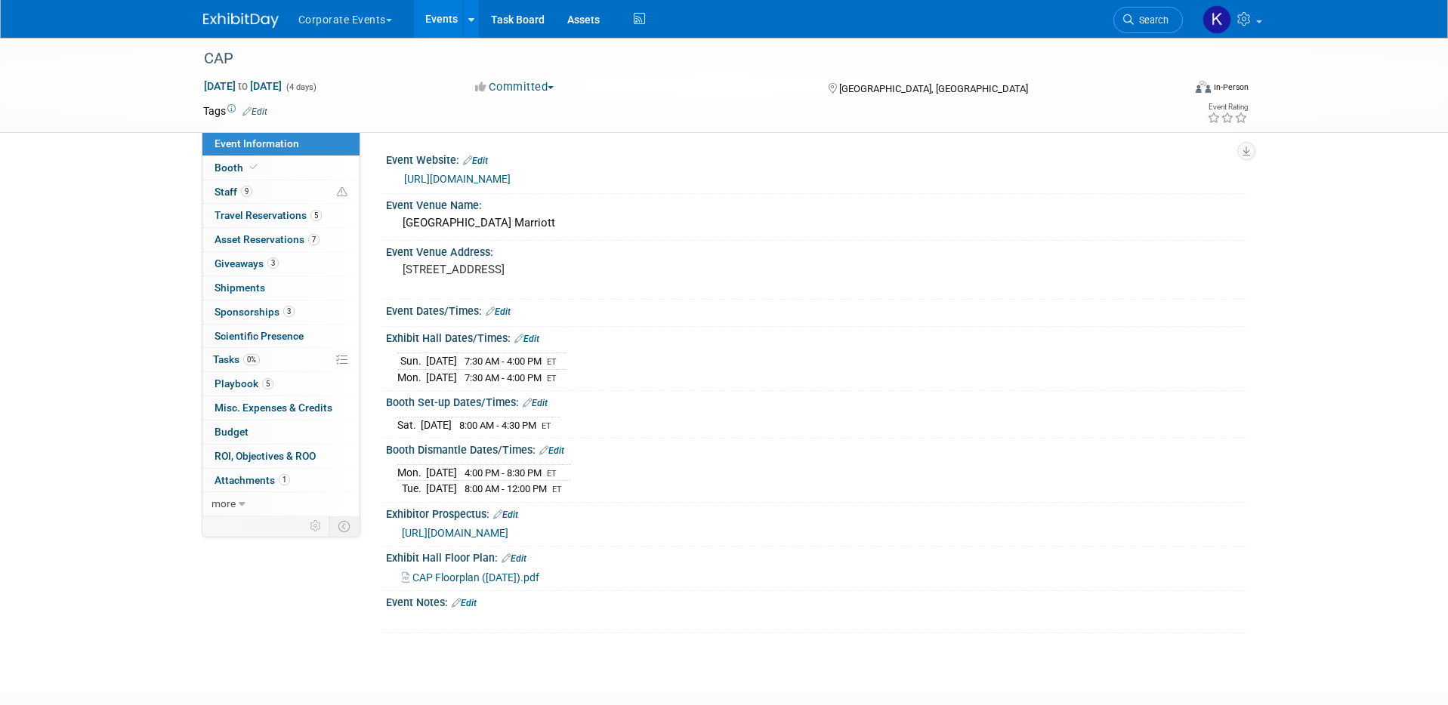
click at [29, 532] on div "CAP [DATE] to [DATE] (4 days) [DATE] to [DATE] Committed Committed Considering …" at bounding box center [724, 351] width 1448 height 626
click at [269, 196] on link "9 Staff 9" at bounding box center [280, 191] width 157 height 23
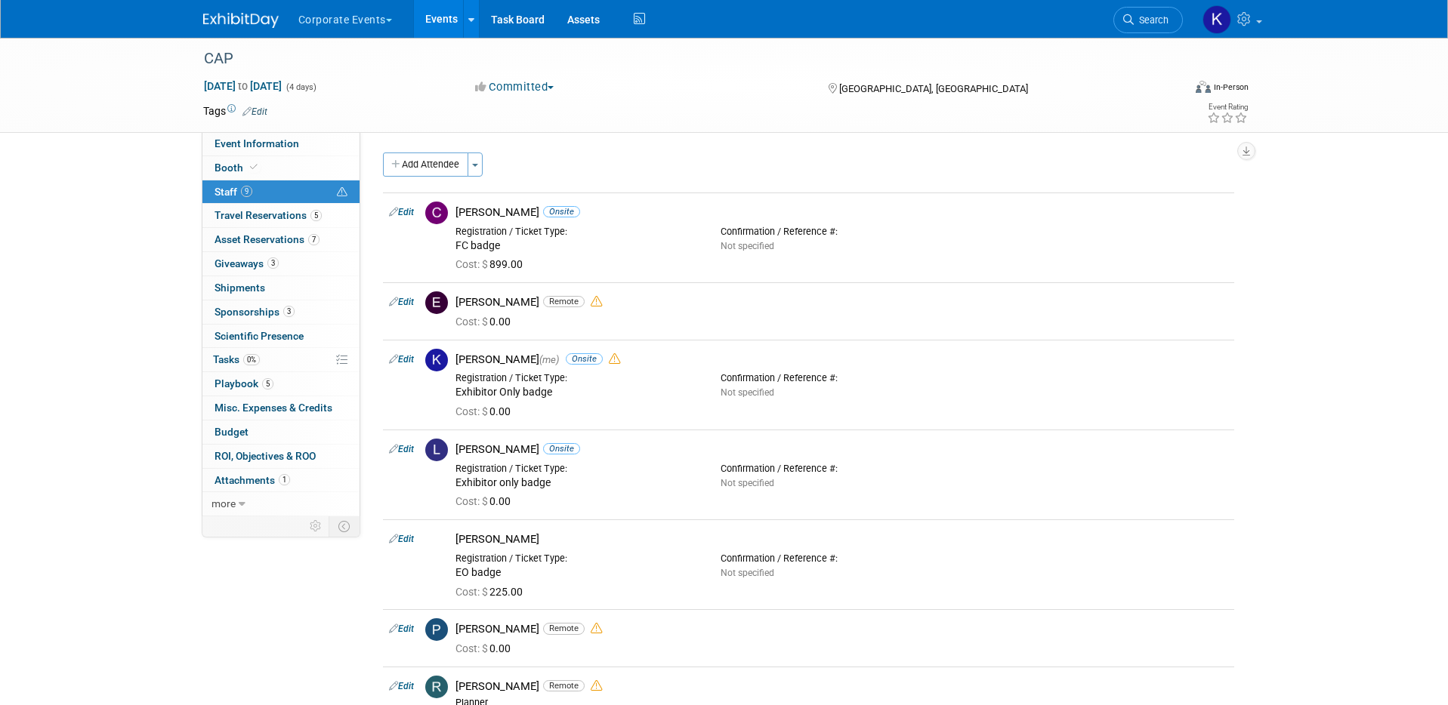
click at [383, 20] on button "Corporate Events" at bounding box center [354, 16] width 114 height 33
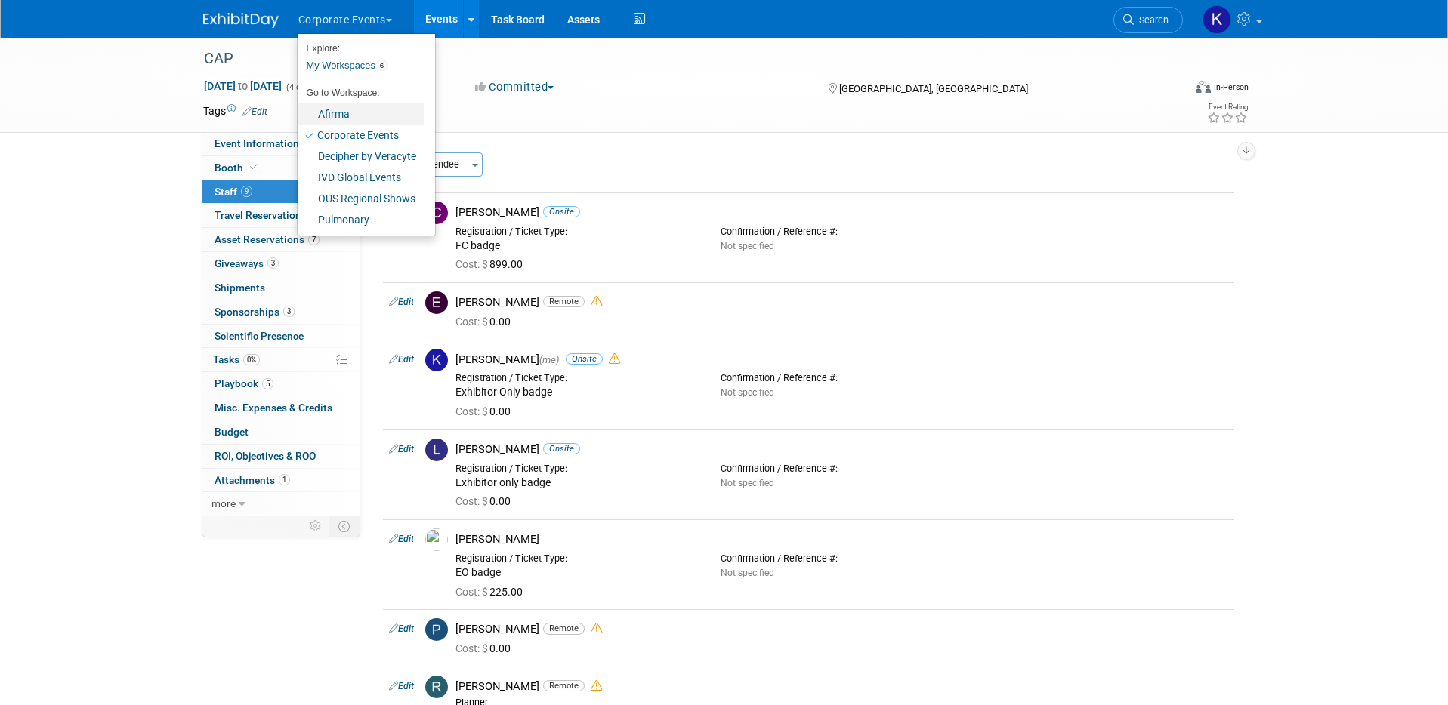
click at [354, 110] on link "Afirma" at bounding box center [361, 113] width 126 height 21
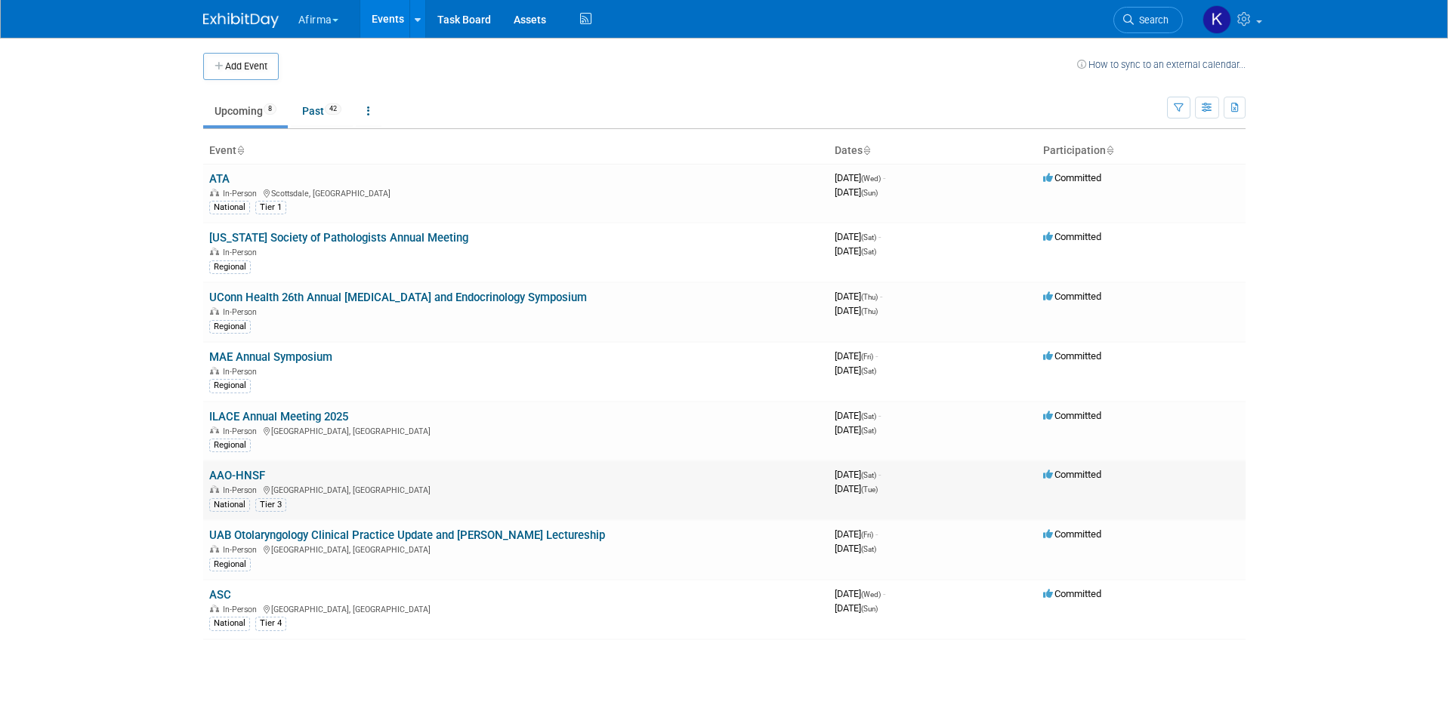
click at [256, 475] on link "AAO-HNSF" at bounding box center [237, 476] width 56 height 14
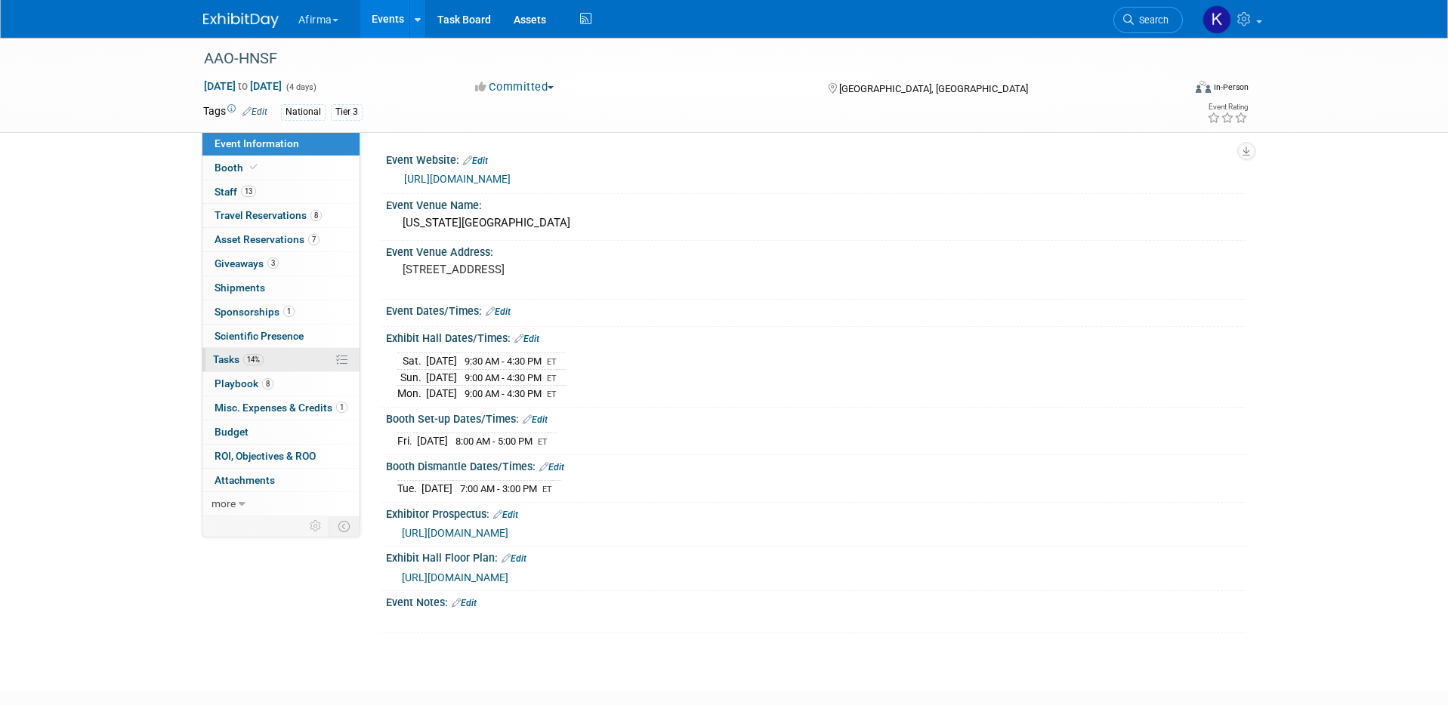
click at [309, 369] on link "14% Tasks 14%" at bounding box center [280, 359] width 157 height 23
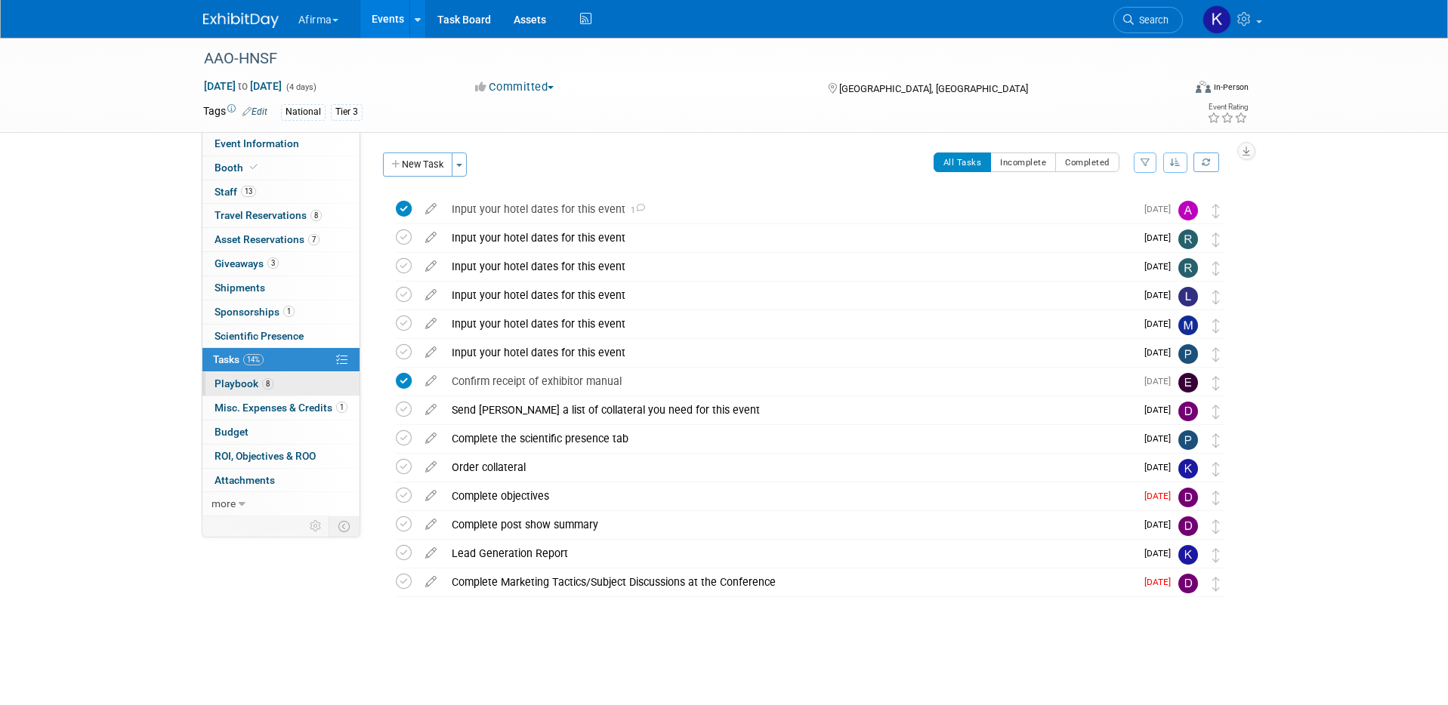
click at [302, 384] on link "8 Playbook 8" at bounding box center [280, 383] width 157 height 23
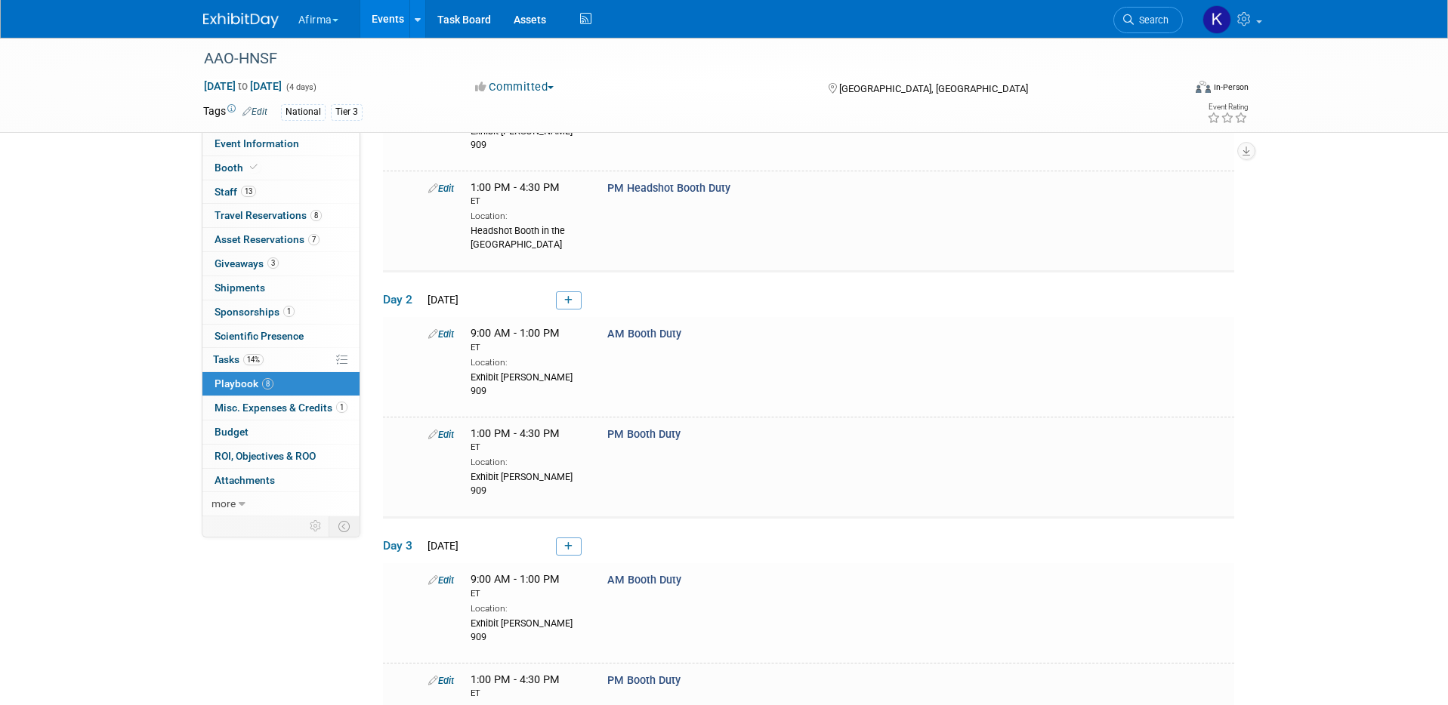
scroll to position [356, 0]
